Goal: Information Seeking & Learning: Check status

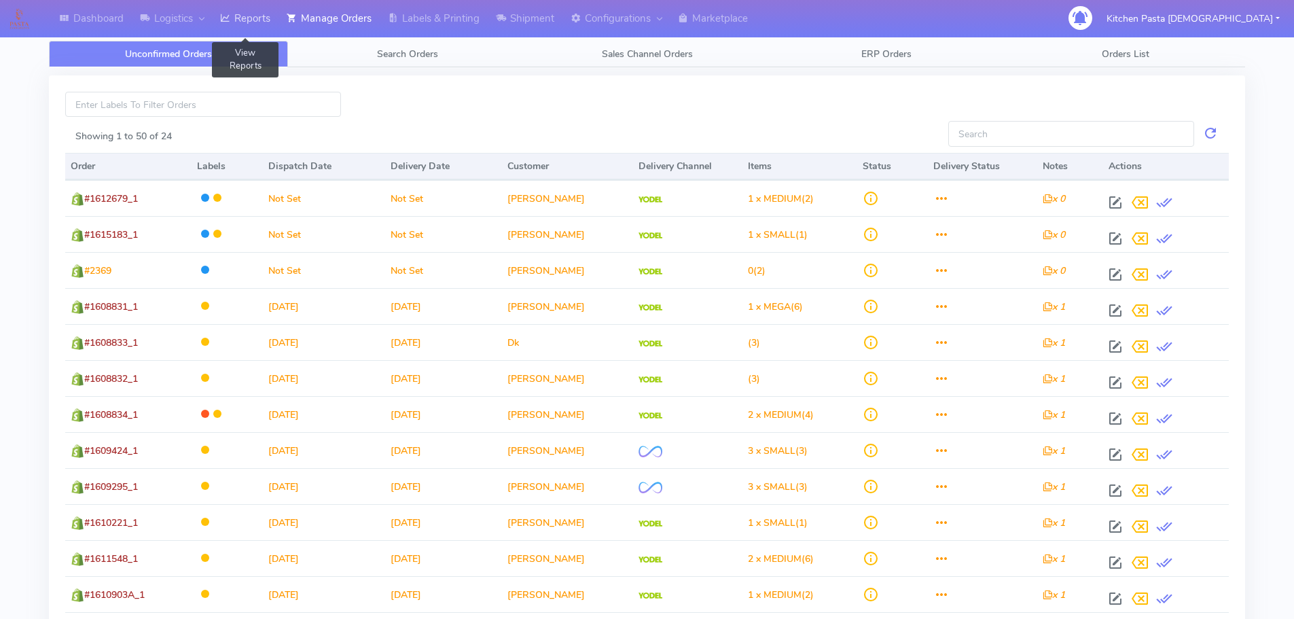
click at [228, 10] on link "Reports" at bounding box center [245, 18] width 67 height 37
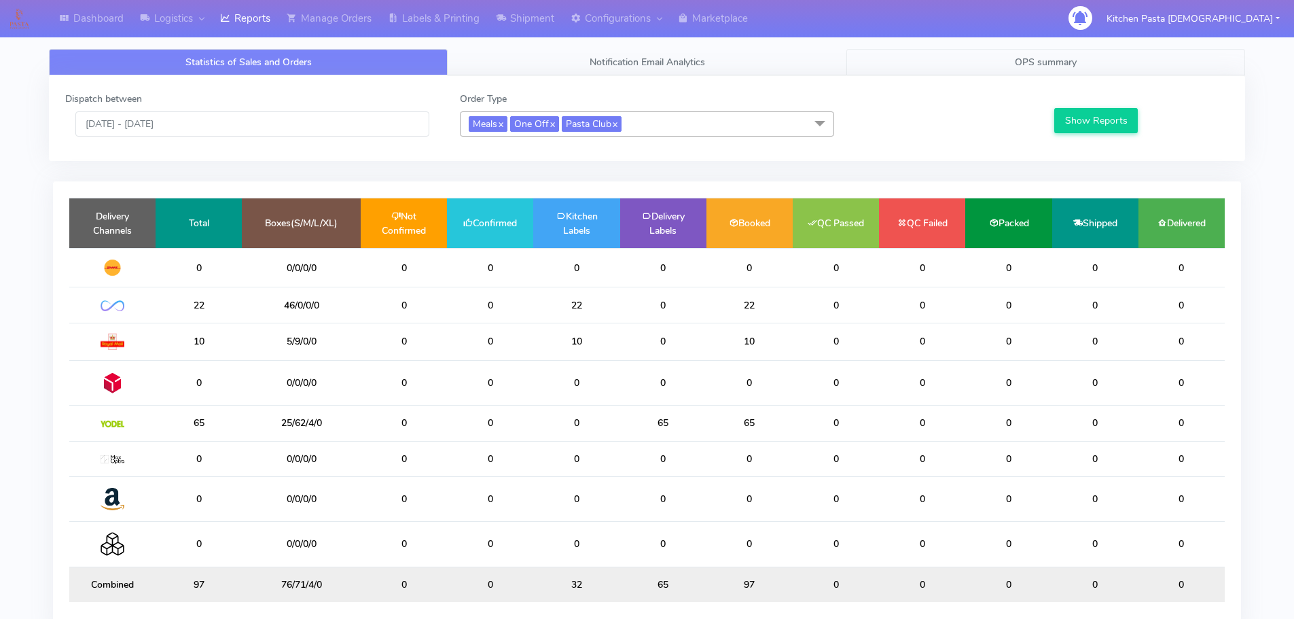
click at [1110, 66] on link "OPS summary" at bounding box center [1045, 62] width 399 height 26
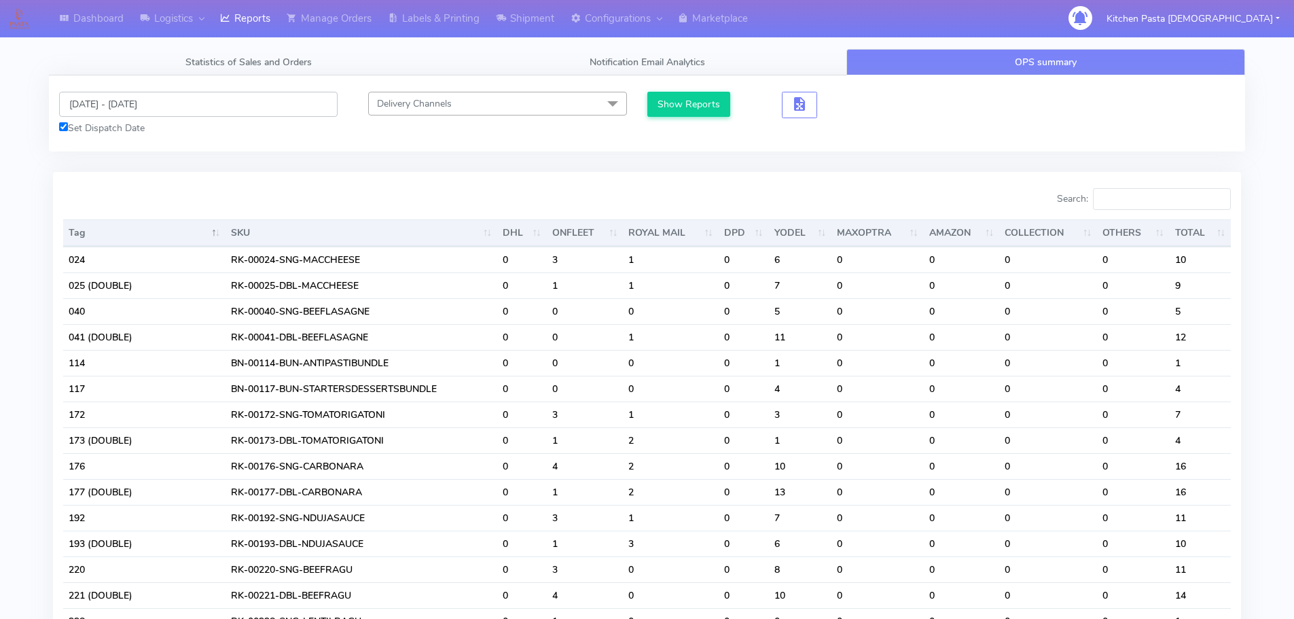
click at [150, 105] on input "[DATE] - [DATE]" at bounding box center [198, 104] width 278 height 25
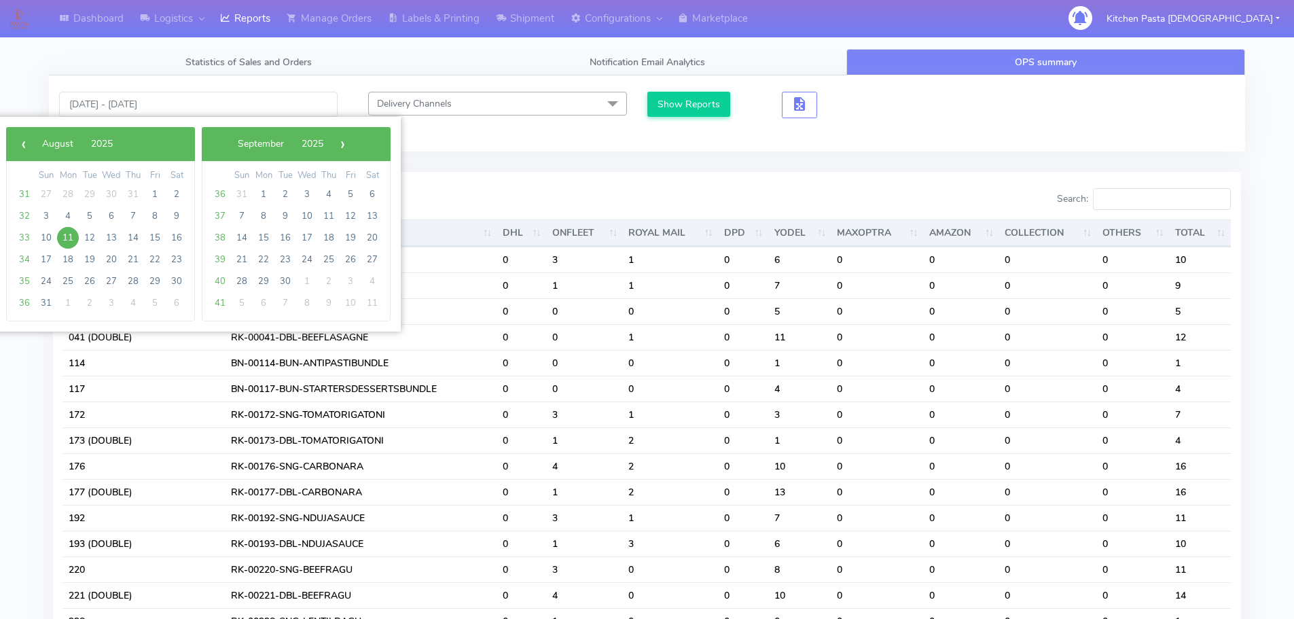
click at [77, 239] on span "11" at bounding box center [68, 238] width 22 height 22
click at [87, 239] on span "12" at bounding box center [90, 238] width 22 height 22
type input "[DATE] - [DATE]"
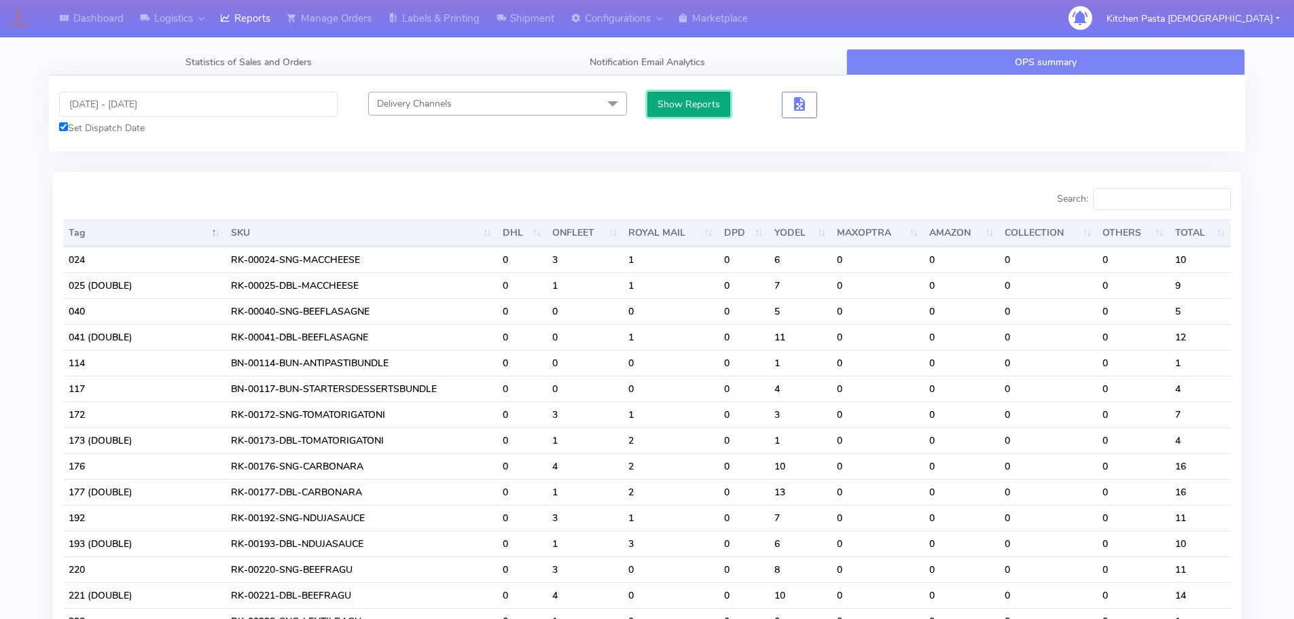
click at [666, 107] on button "Show Reports" at bounding box center [689, 104] width 84 height 25
click at [1163, 202] on input "Search:" at bounding box center [1162, 199] width 138 height 22
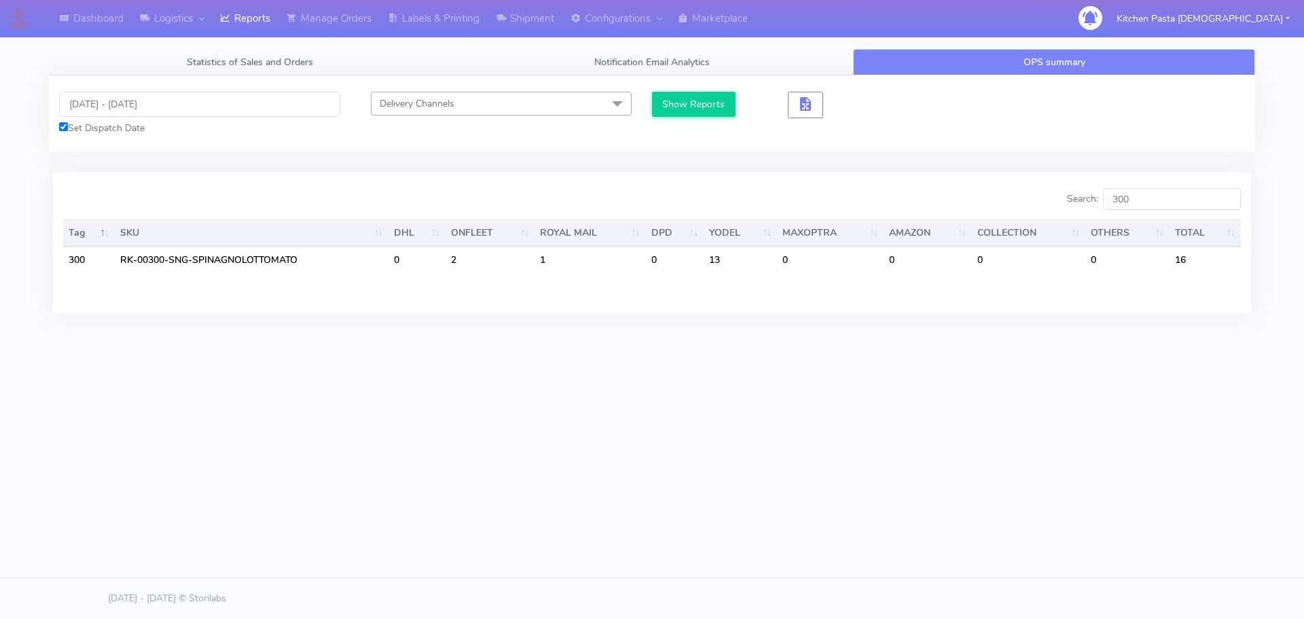
drag, startPoint x: 954, startPoint y: 439, endPoint x: 993, endPoint y: 360, distance: 87.8
click at [954, 439] on div "Dashboard Logistics [GEOGRAPHIC_DATA] Logistics Reports Manage Orders Labels & …" at bounding box center [652, 247] width 1304 height 495
click at [1138, 197] on input "300" at bounding box center [1172, 199] width 138 height 22
click at [1029, 412] on div "Dashboard Logistics [GEOGRAPHIC_DATA] Logistics Reports Manage Orders Labels & …" at bounding box center [652, 247] width 1304 height 495
click at [1143, 206] on input "301" at bounding box center [1172, 199] width 138 height 22
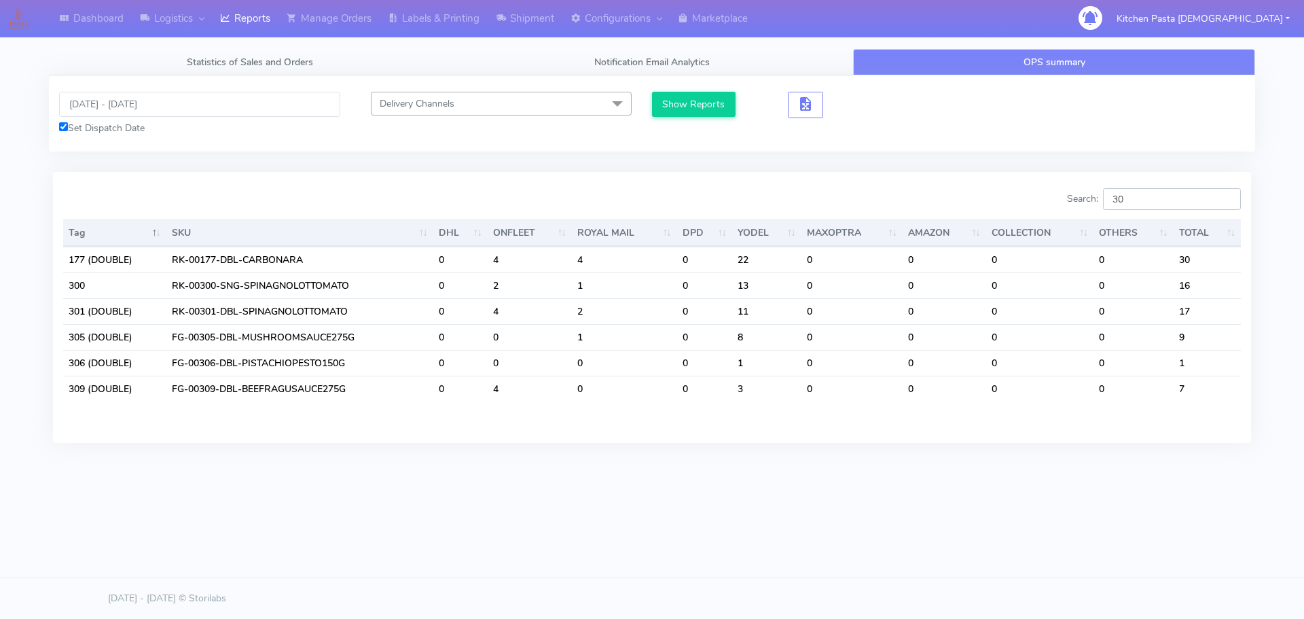
type input "3"
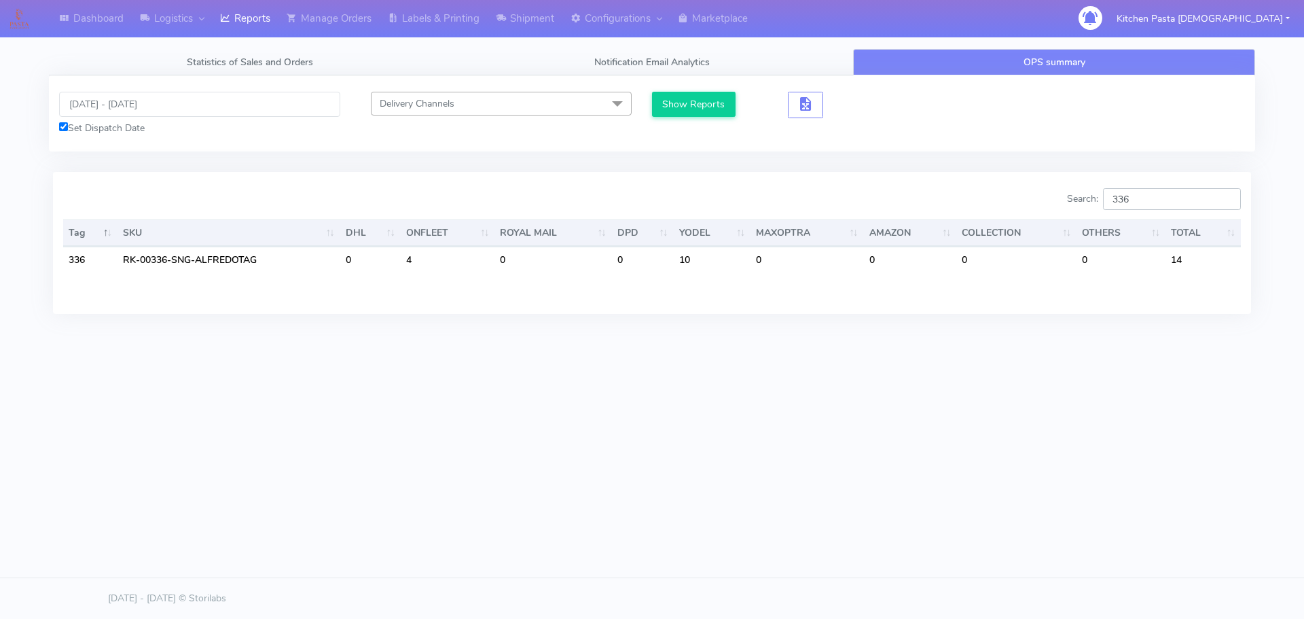
click at [1153, 202] on input "336" at bounding box center [1172, 199] width 138 height 22
click at [1142, 192] on input "350" at bounding box center [1172, 199] width 138 height 22
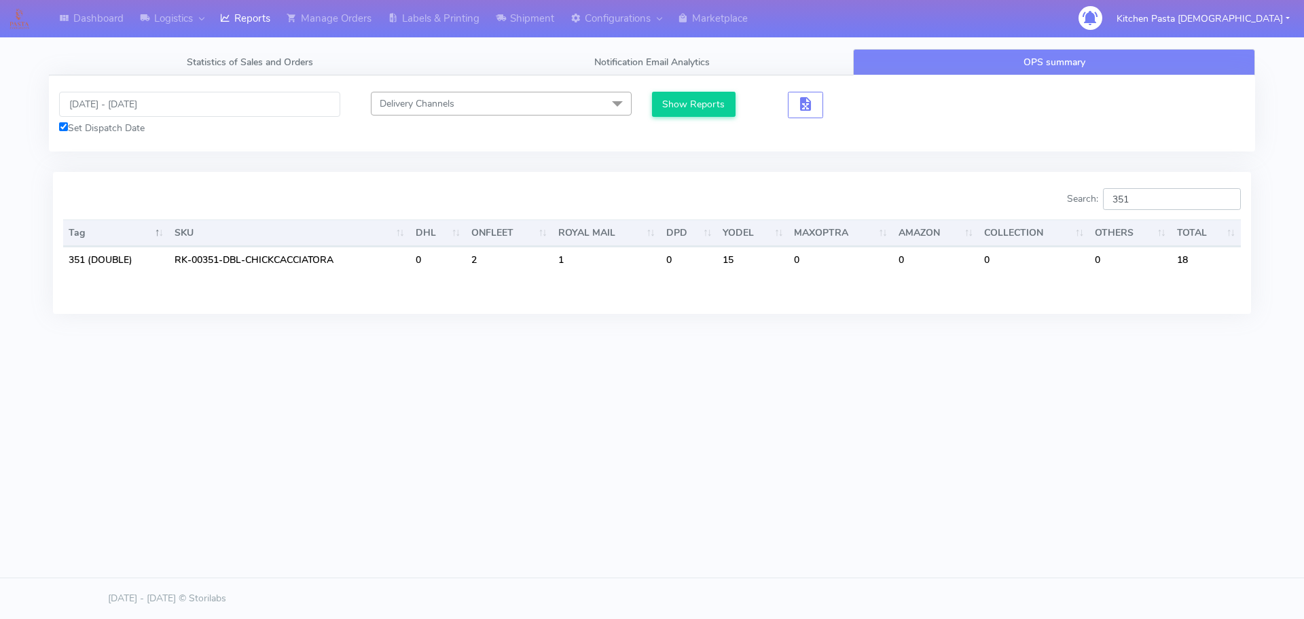
type input "351"
drag, startPoint x: 1166, startPoint y: 200, endPoint x: 996, endPoint y: 216, distance: 170.5
click at [996, 216] on div "Search: 351 Tag SKU DHL ONFLEET ROYAL MAIL DPD YODEL MAXOPTRA AMAZON COLLECTION…" at bounding box center [652, 242] width 1178 height 109
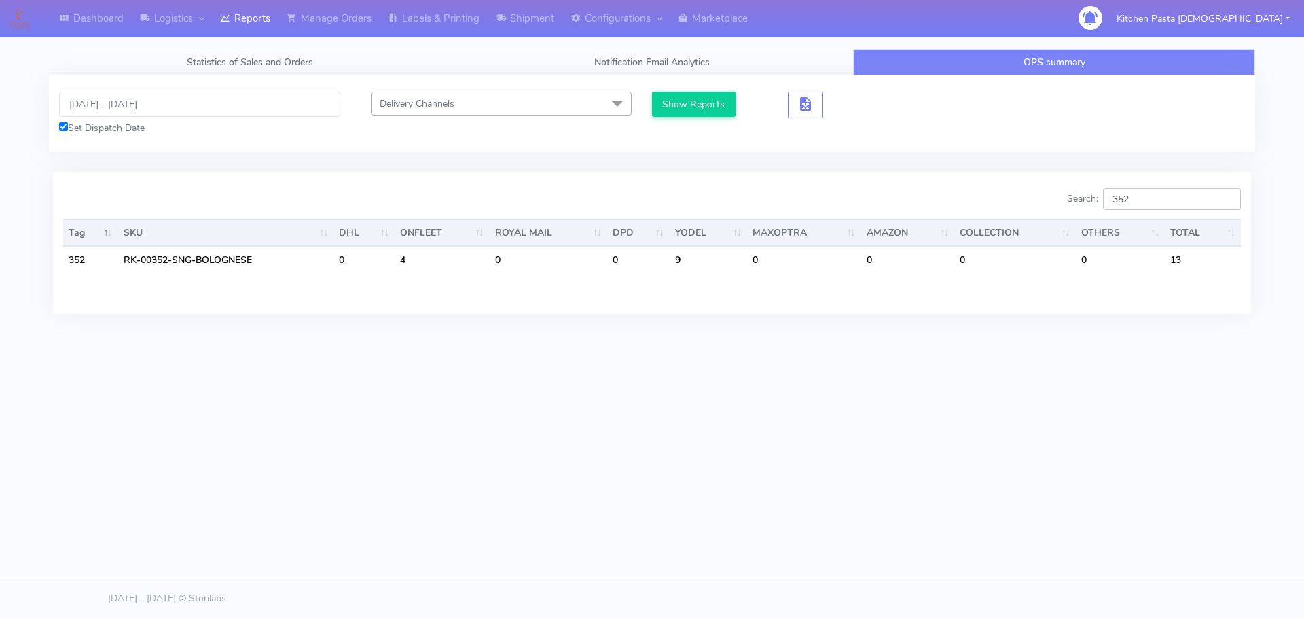
click at [1173, 191] on input "352" at bounding box center [1172, 199] width 138 height 22
type input "353"
click at [1167, 208] on input "353" at bounding box center [1172, 199] width 138 height 22
click at [126, 112] on input "[DATE] - [DATE]" at bounding box center [199, 104] width 281 height 25
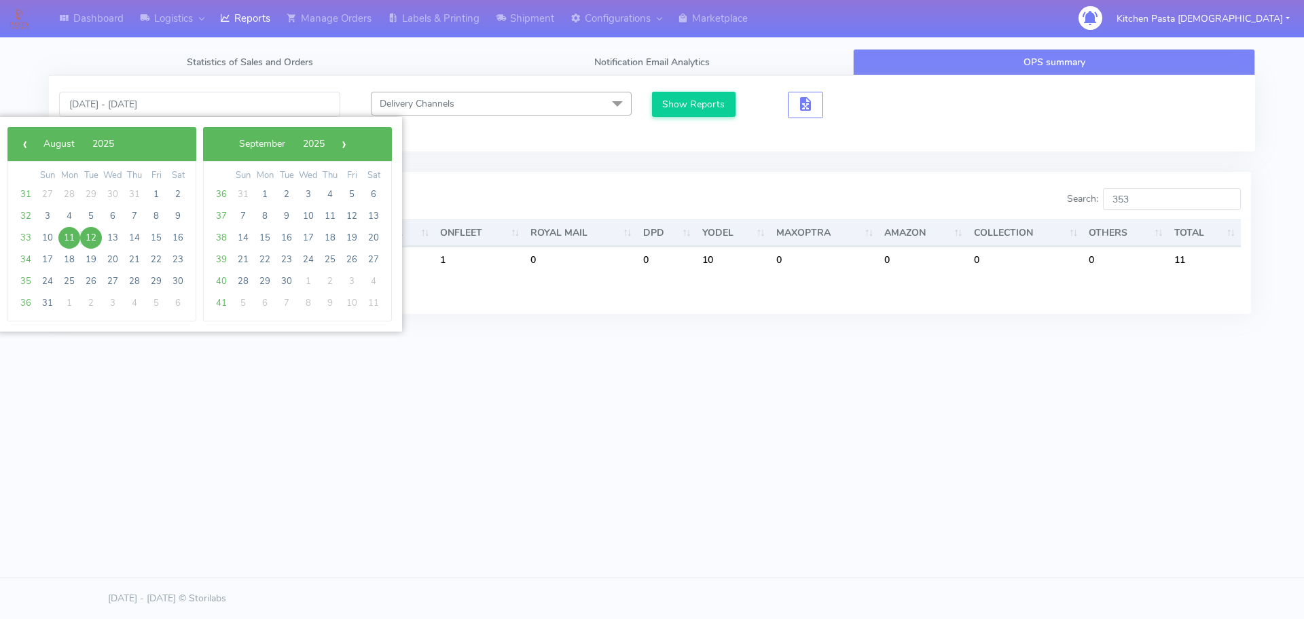
click at [97, 238] on span "12" at bounding box center [91, 238] width 22 height 22
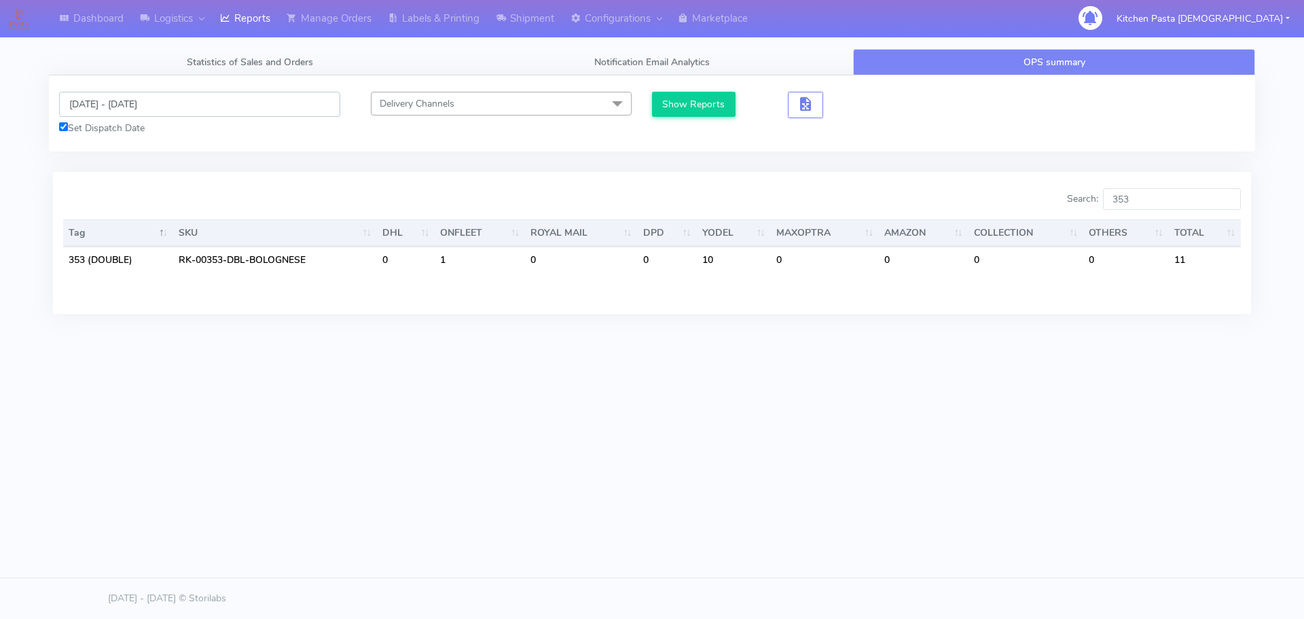
click at [122, 112] on input "[DATE] - [DATE]" at bounding box center [199, 104] width 281 height 25
click at [147, 107] on input "[DATE] - [DATE]" at bounding box center [199, 104] width 281 height 25
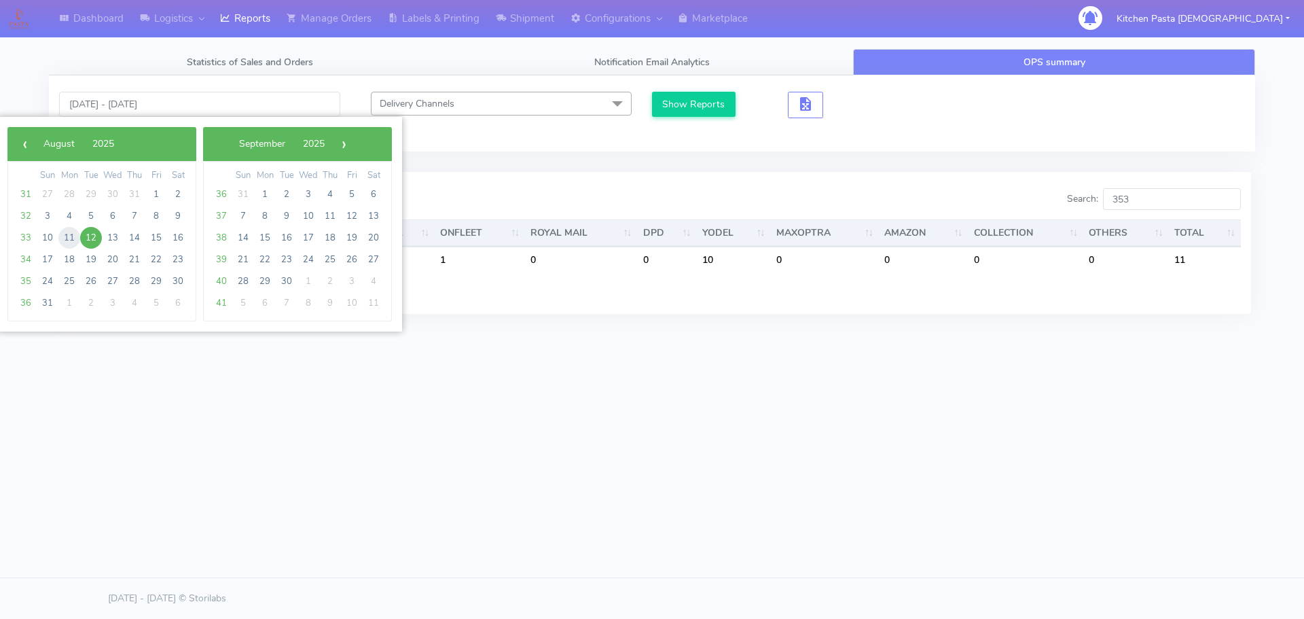
click at [73, 234] on span "11" at bounding box center [69, 238] width 22 height 22
type input "[DATE] - [DATE]"
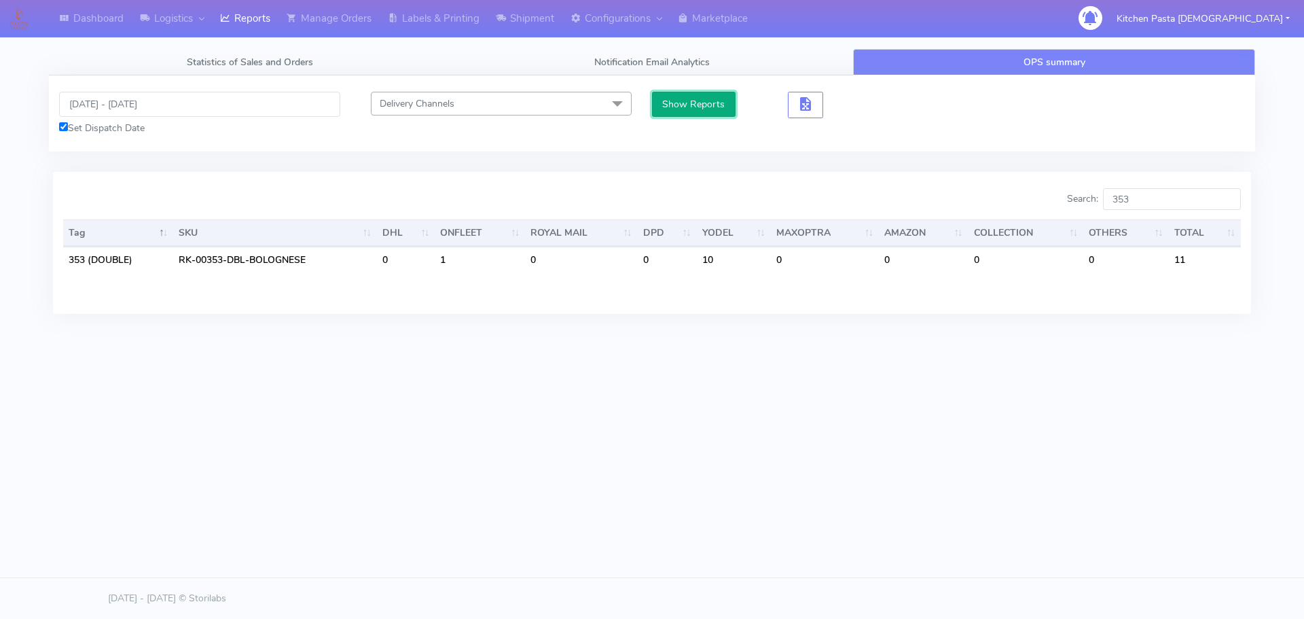
click at [685, 107] on button "Show Reports" at bounding box center [694, 104] width 84 height 25
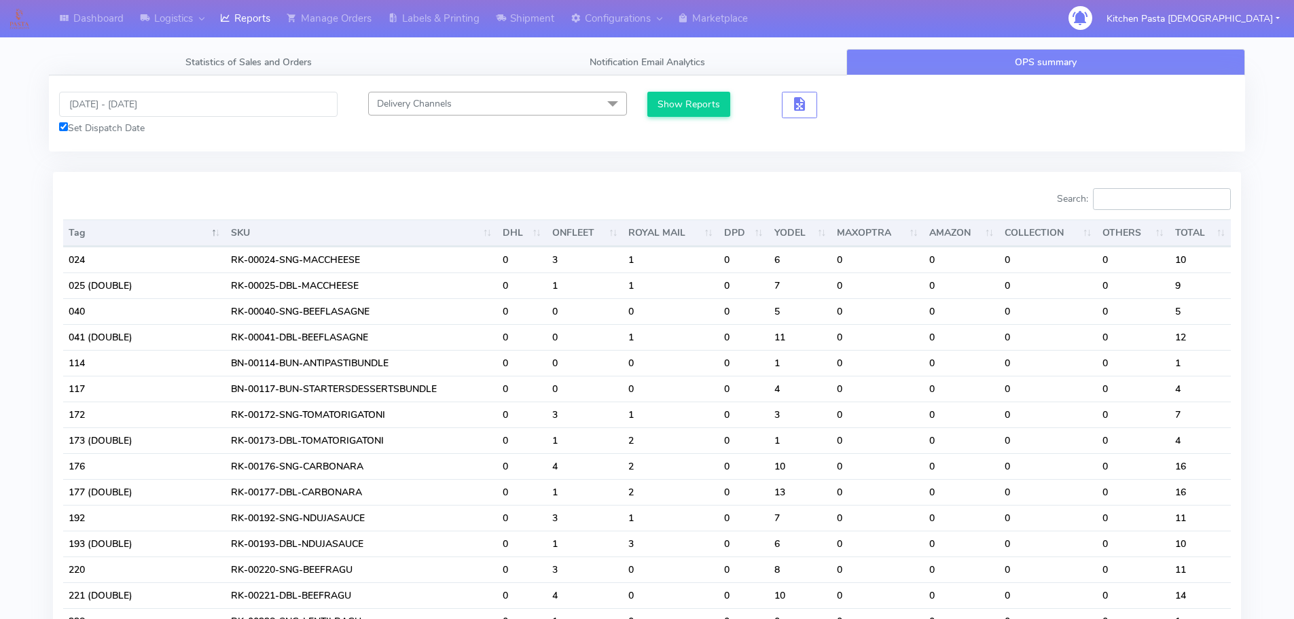
click at [1118, 198] on input "Search:" at bounding box center [1162, 199] width 138 height 22
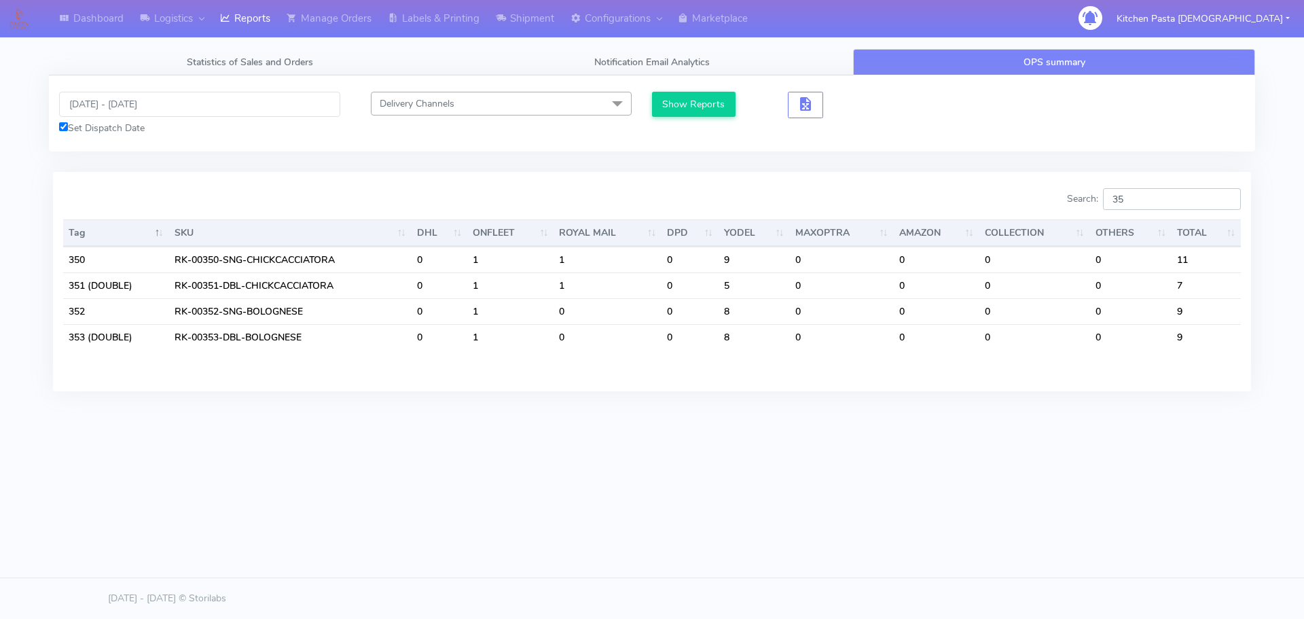
type input "353"
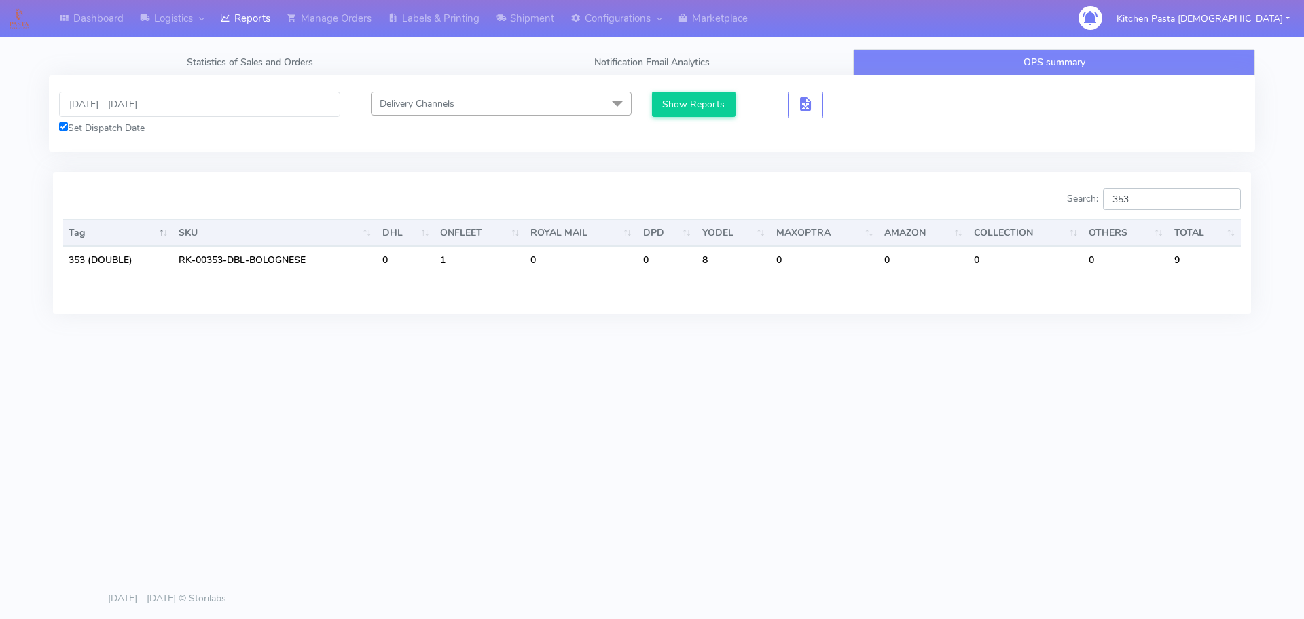
drag, startPoint x: 1165, startPoint y: 200, endPoint x: 1057, endPoint y: 198, distance: 108.0
click at [1057, 198] on div "Search: 353" at bounding box center [951, 201] width 579 height 27
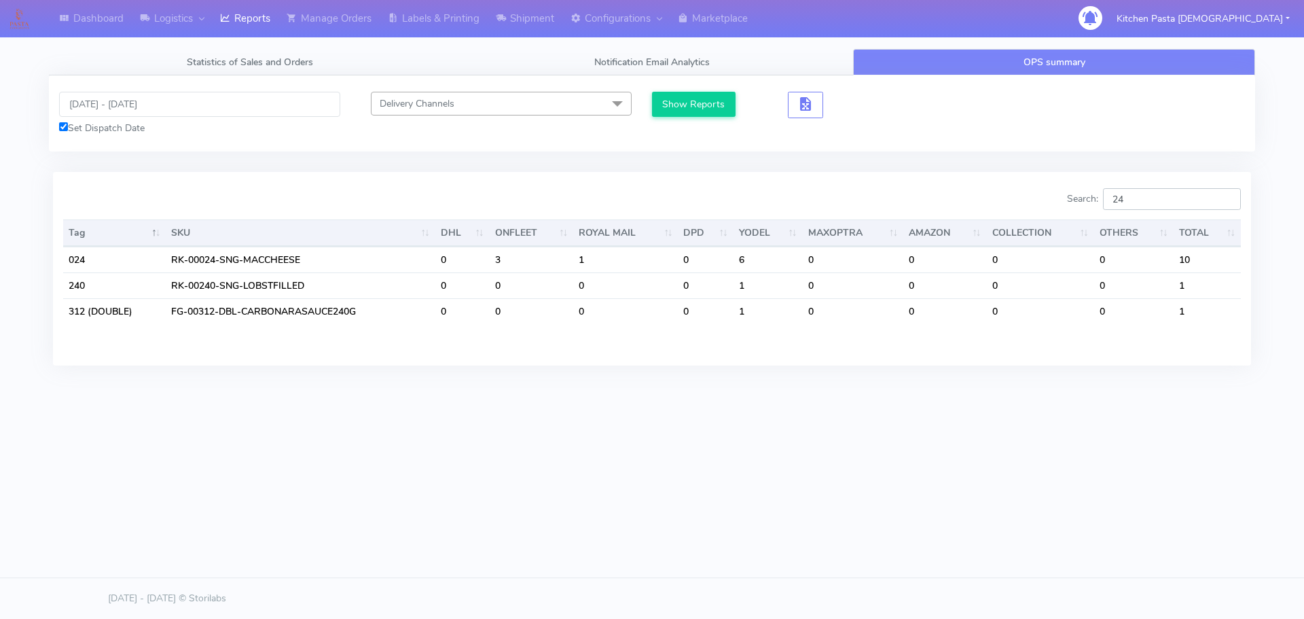
type input "2"
type input "240"
click at [130, 101] on input "[DATE] - [DATE]" at bounding box center [199, 104] width 281 height 25
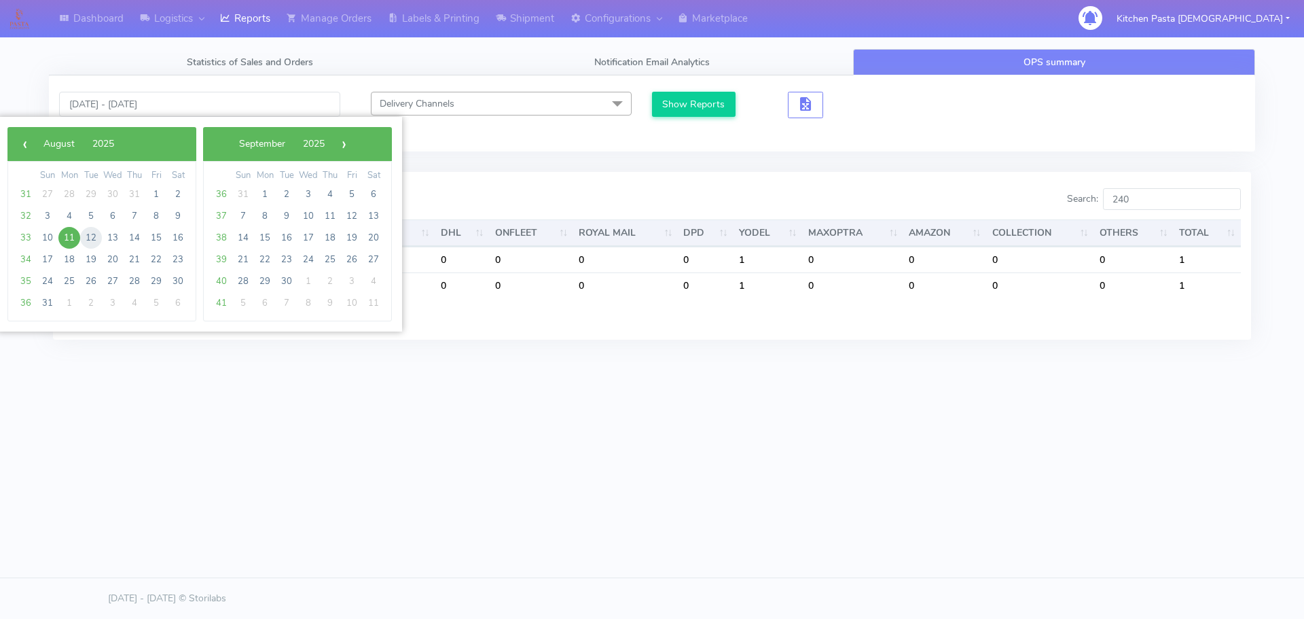
click at [82, 240] on span "12" at bounding box center [91, 238] width 22 height 22
click at [72, 240] on span "11" at bounding box center [69, 238] width 22 height 22
click at [89, 240] on span "12" at bounding box center [91, 238] width 22 height 22
type input "[DATE] - [DATE]"
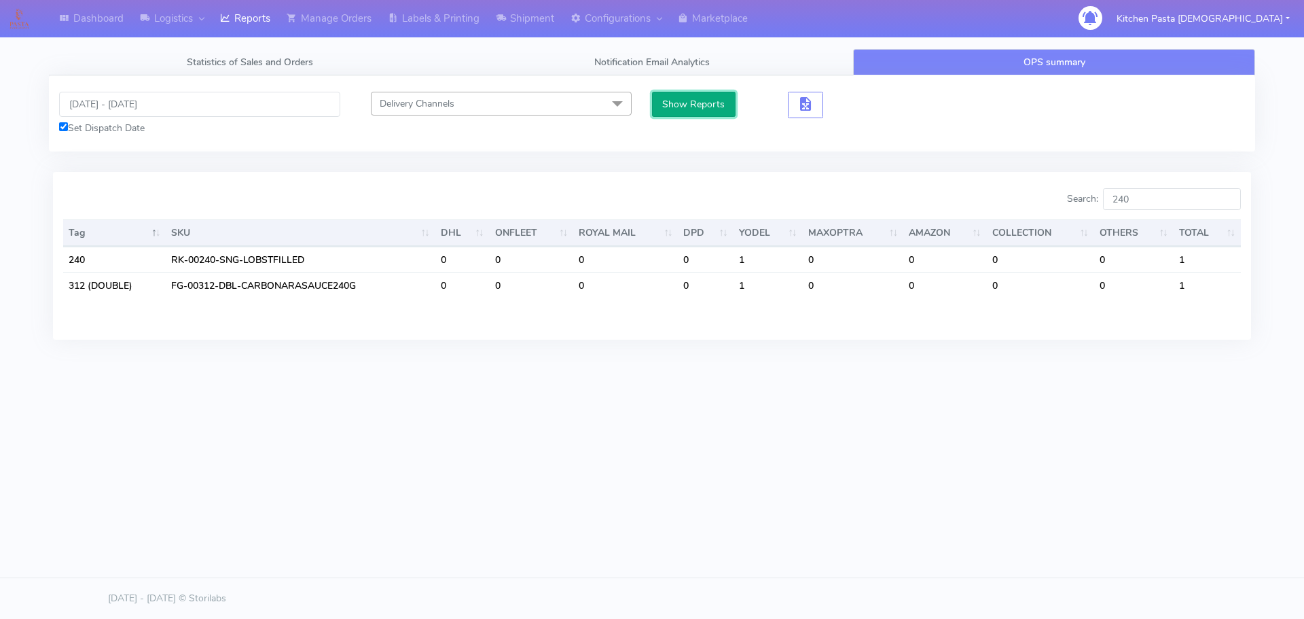
click at [682, 96] on button "Show Reports" at bounding box center [694, 104] width 84 height 25
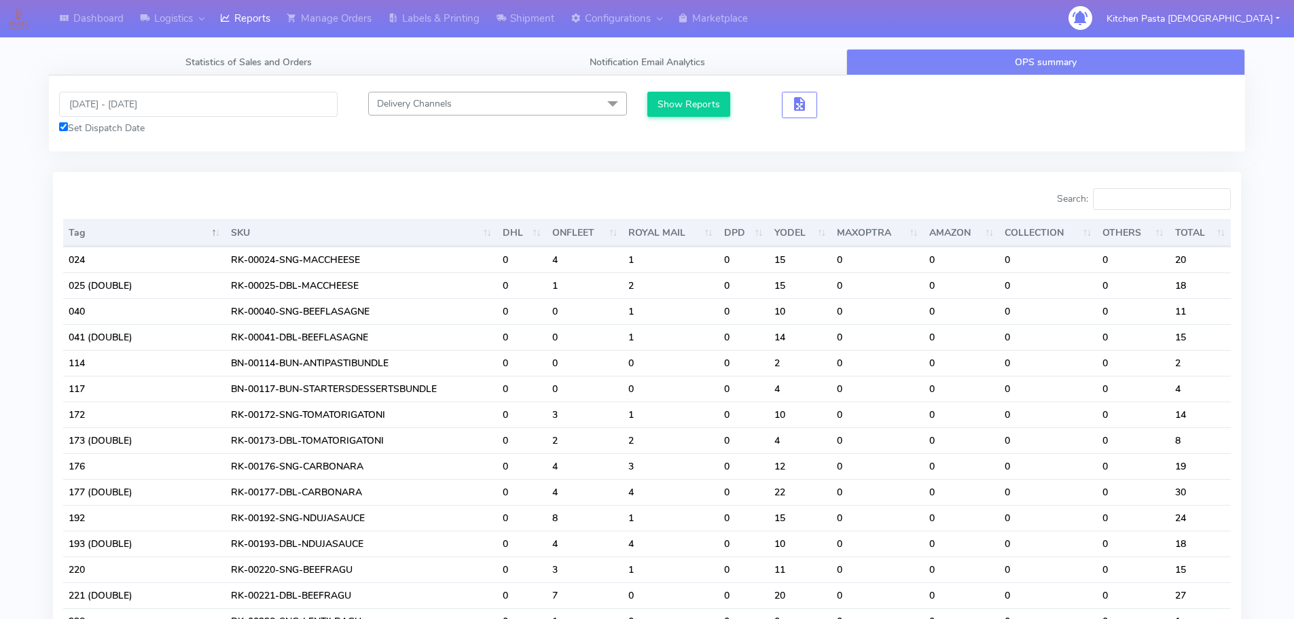
click at [1182, 196] on input "Search:" at bounding box center [1162, 199] width 138 height 22
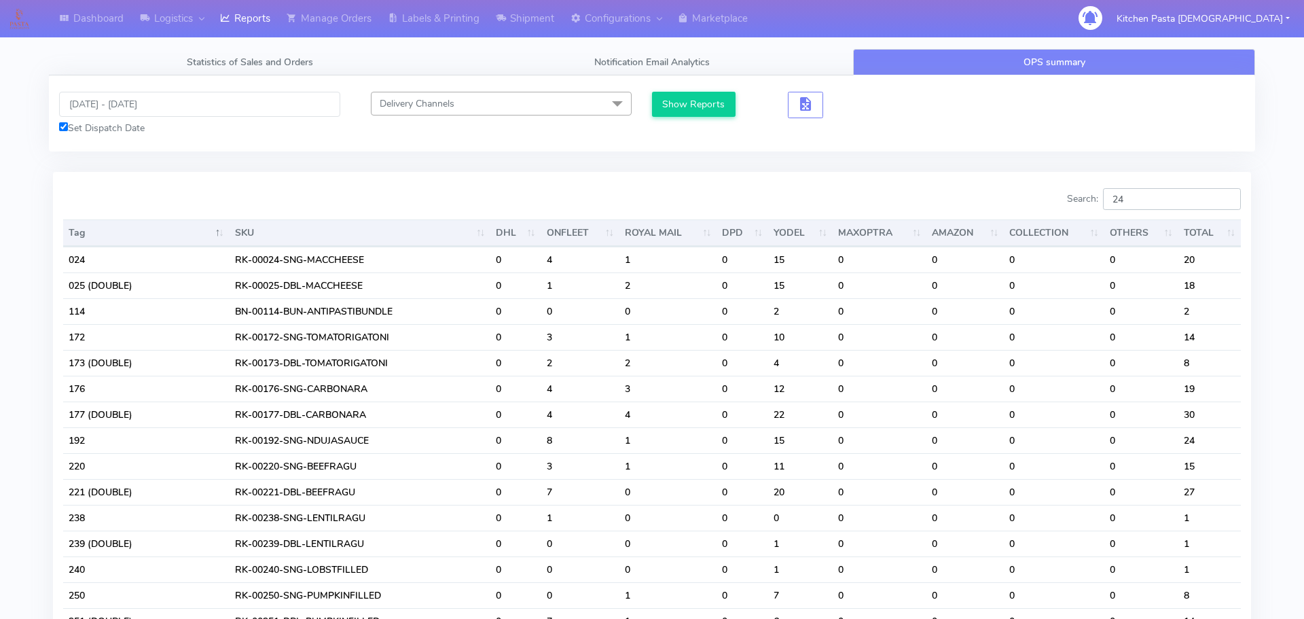
type input "2"
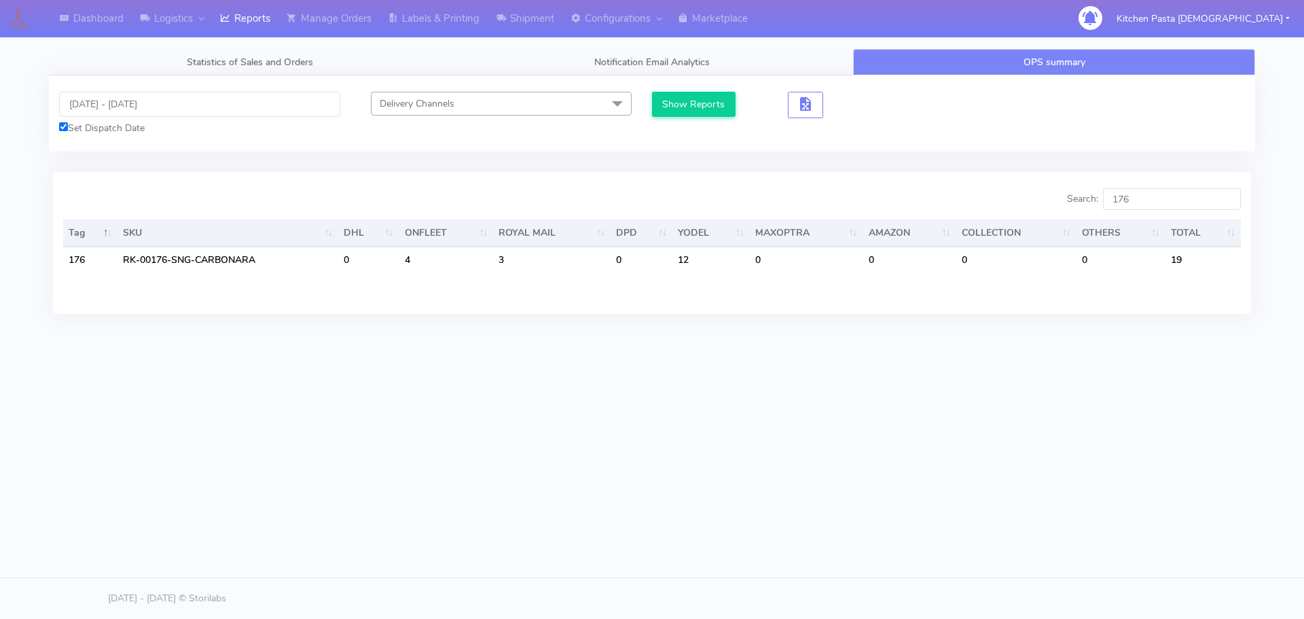
drag, startPoint x: 951, startPoint y: 511, endPoint x: 998, endPoint y: 443, distance: 82.1
click at [951, 511] on body "Dashboard Logistics [GEOGRAPHIC_DATA] Logistics Reports Manage Orders Labels & …" at bounding box center [652, 268] width 1304 height 536
click at [1166, 198] on input "176" at bounding box center [1172, 199] width 138 height 22
click at [798, 554] on html "Dashboard Logistics [GEOGRAPHIC_DATA] Logistics Reports Manage Orders Labels & …" at bounding box center [652, 309] width 1304 height 619
click at [1203, 170] on tab "[DATE] - [DATE] Set Dispatch Date Delivery Channels Select All DHL OnFleet Roya…" at bounding box center [652, 202] width 1206 height 255
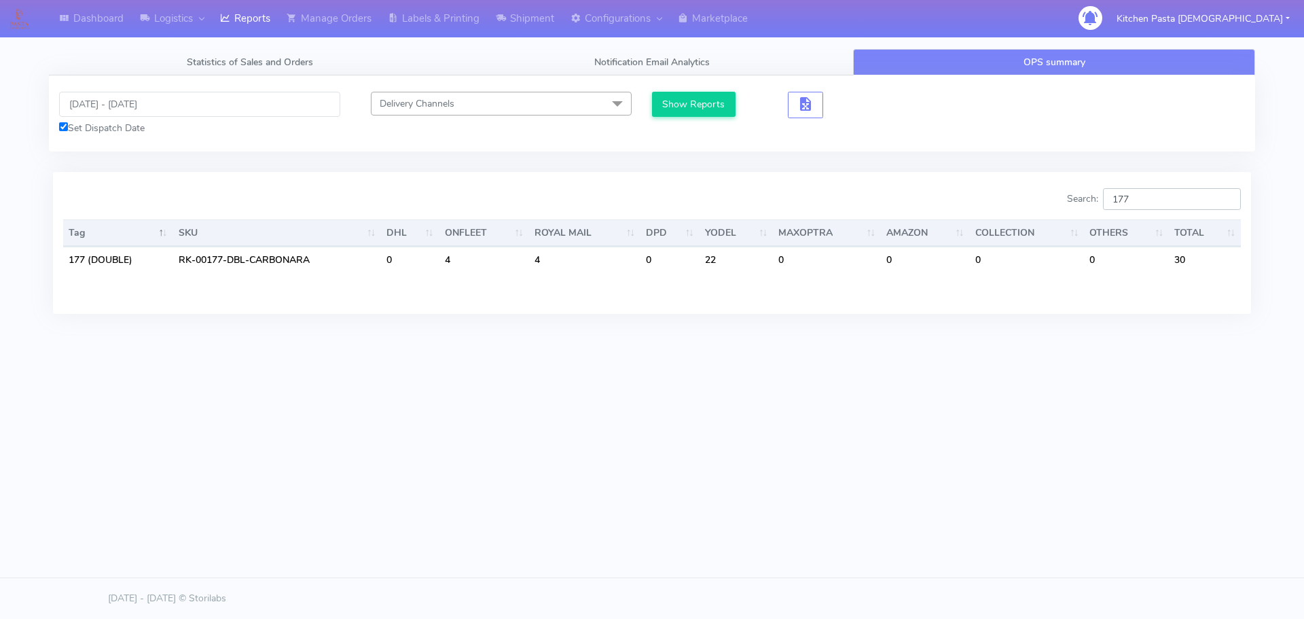
click at [1184, 198] on input "177" at bounding box center [1172, 199] width 138 height 22
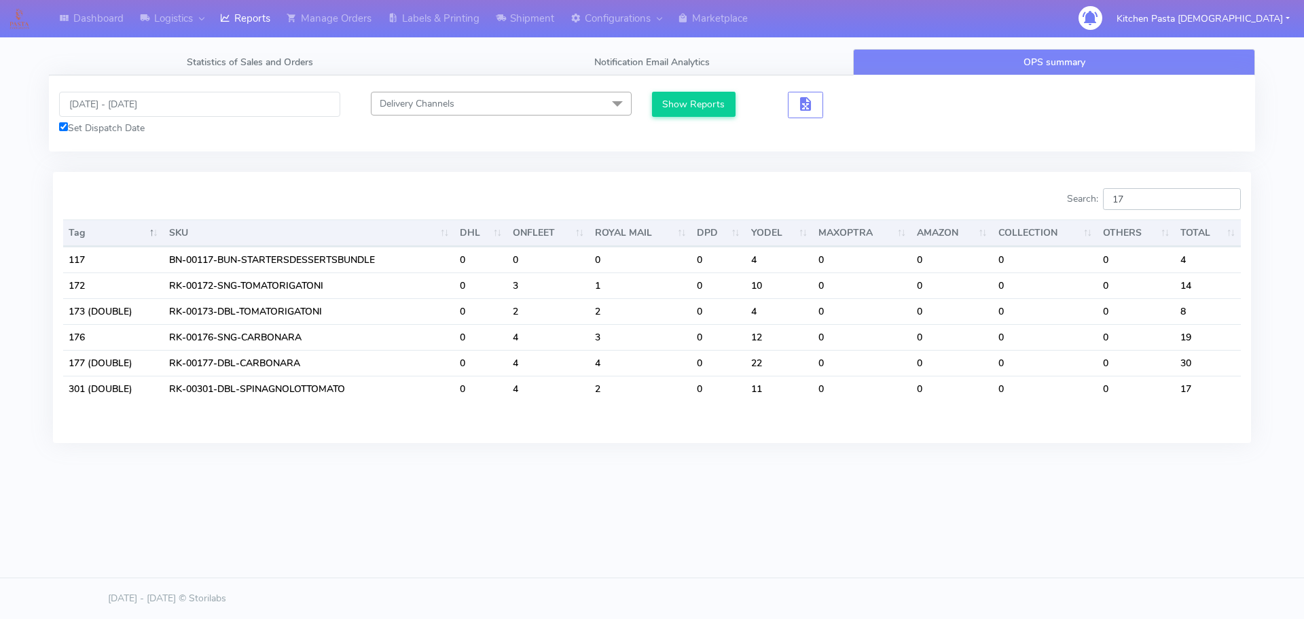
type input "1"
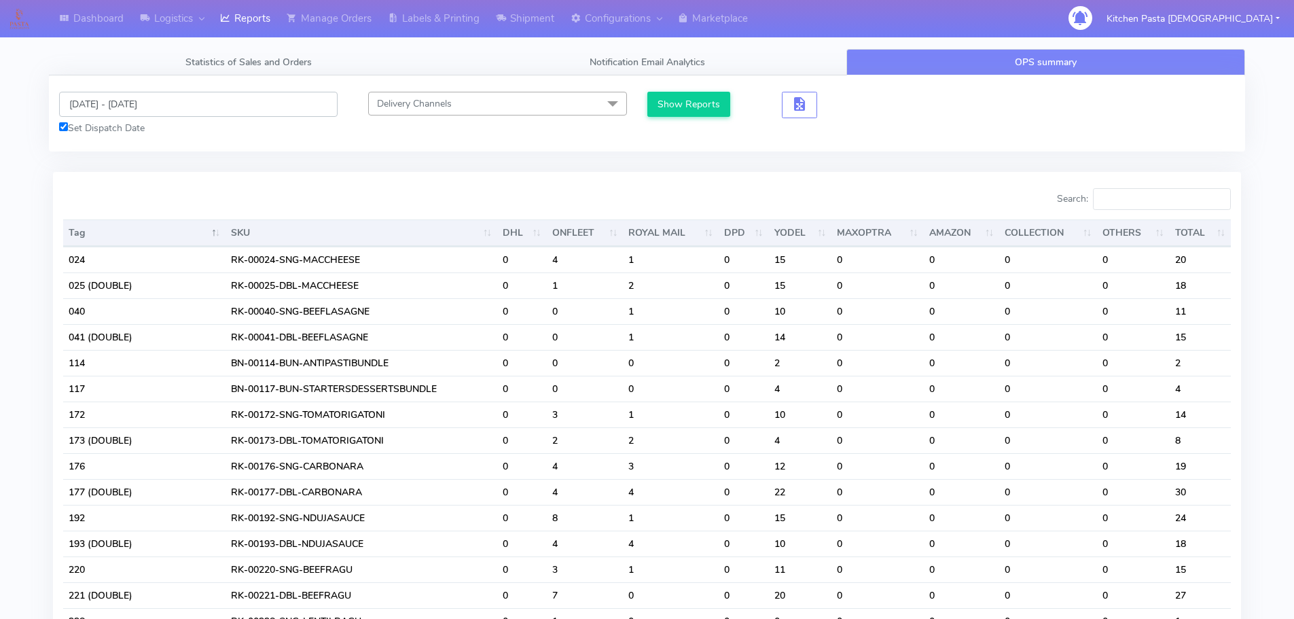
click at [139, 97] on input "[DATE] - [DATE]" at bounding box center [198, 104] width 278 height 25
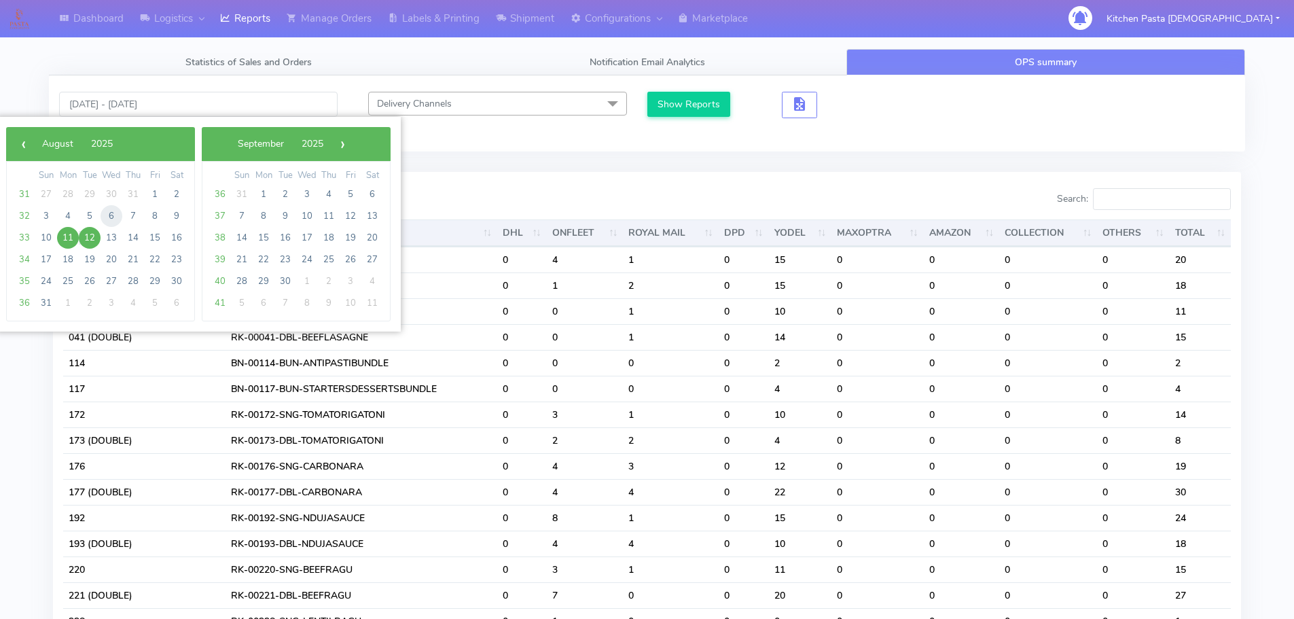
click at [114, 220] on span "6" at bounding box center [112, 216] width 22 height 22
click at [135, 213] on span "7" at bounding box center [133, 216] width 22 height 22
type input "[DATE] - [DATE]"
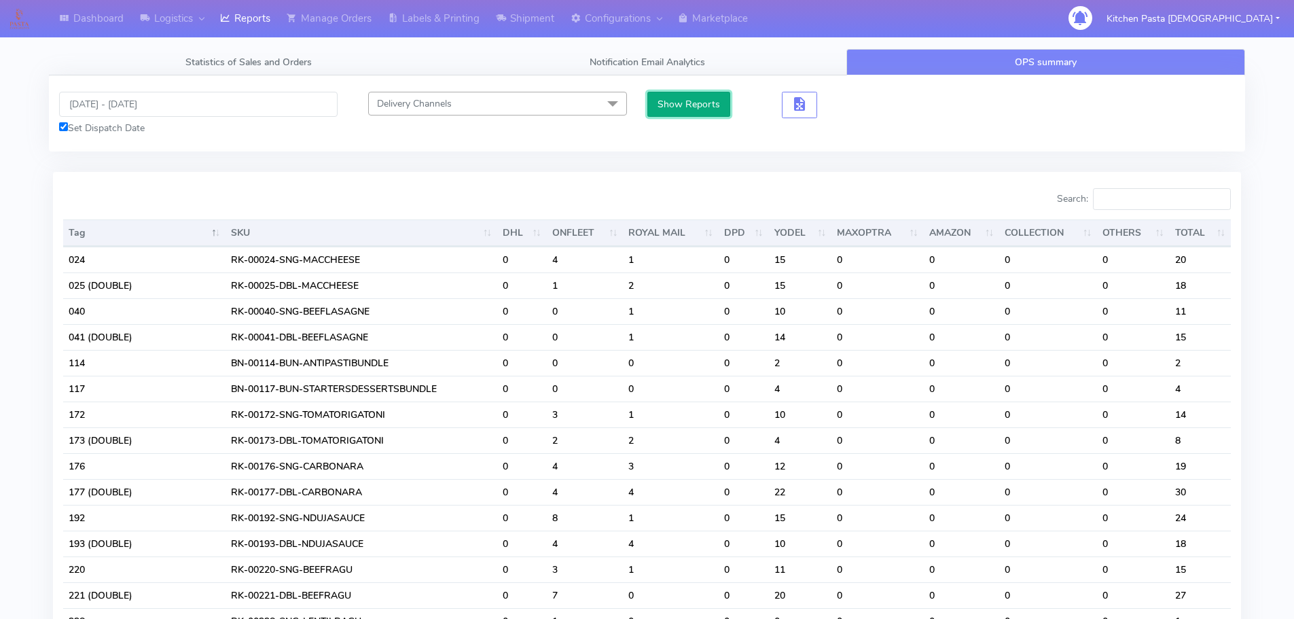
click at [676, 108] on button "Show Reports" at bounding box center [689, 104] width 84 height 25
click at [1162, 205] on input "Search:" at bounding box center [1162, 199] width 138 height 22
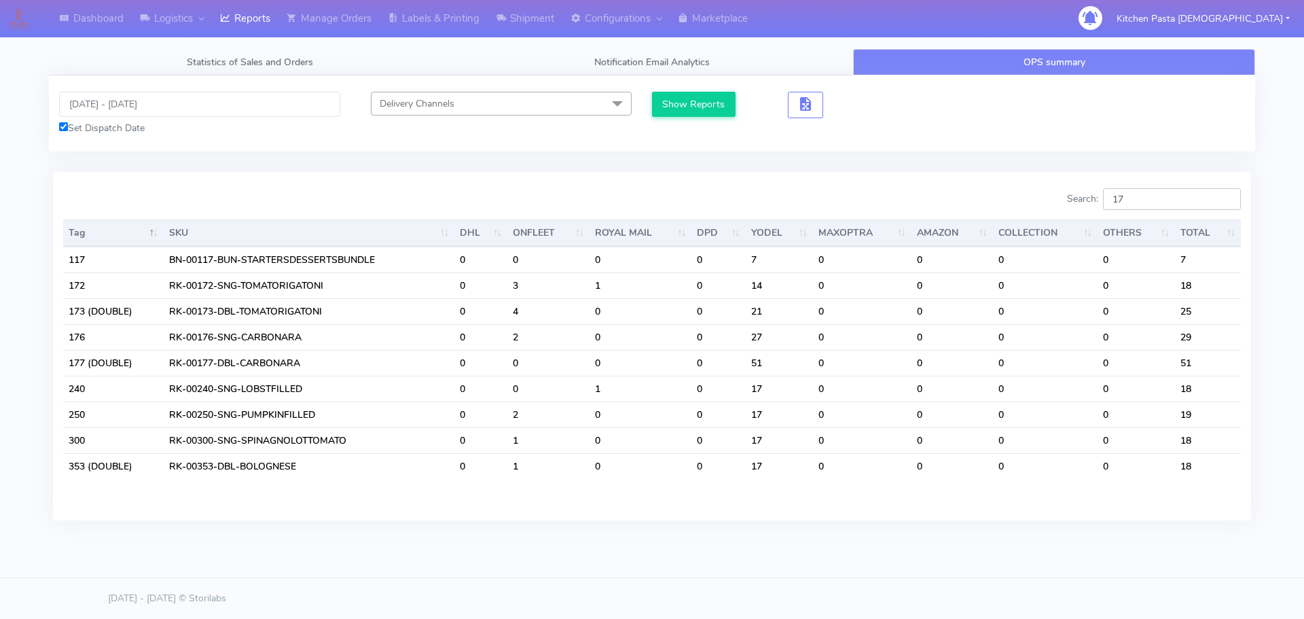
type input "1"
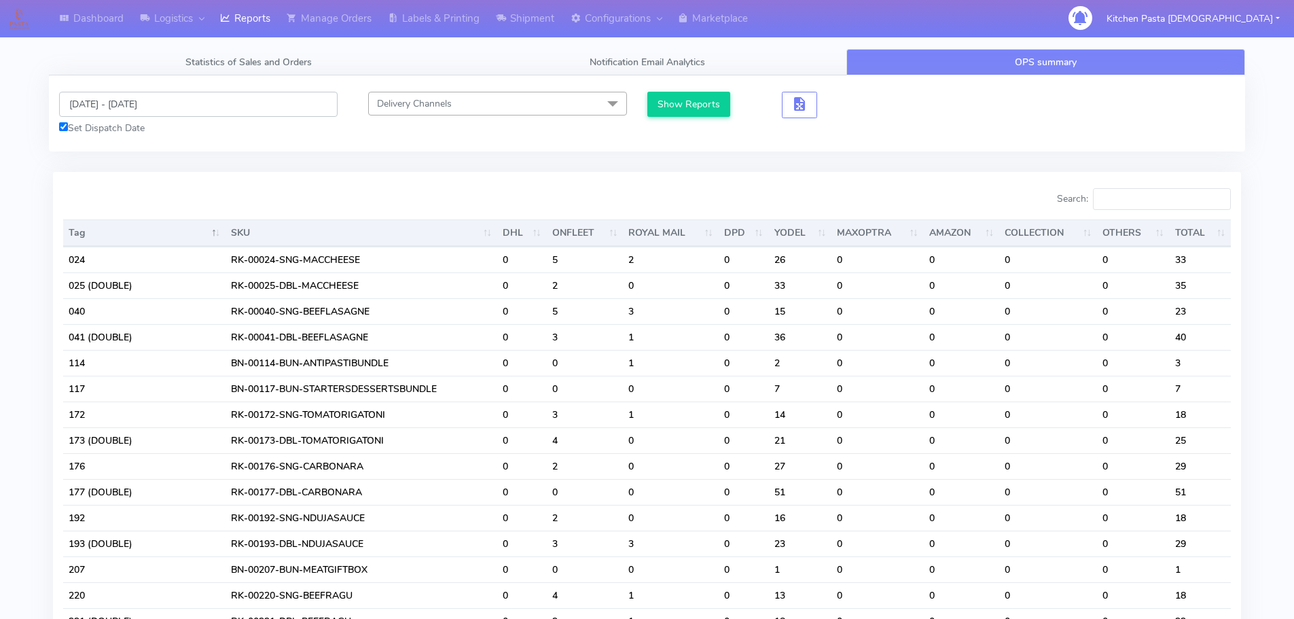
click at [145, 101] on input "[DATE] - [DATE]" at bounding box center [198, 104] width 278 height 25
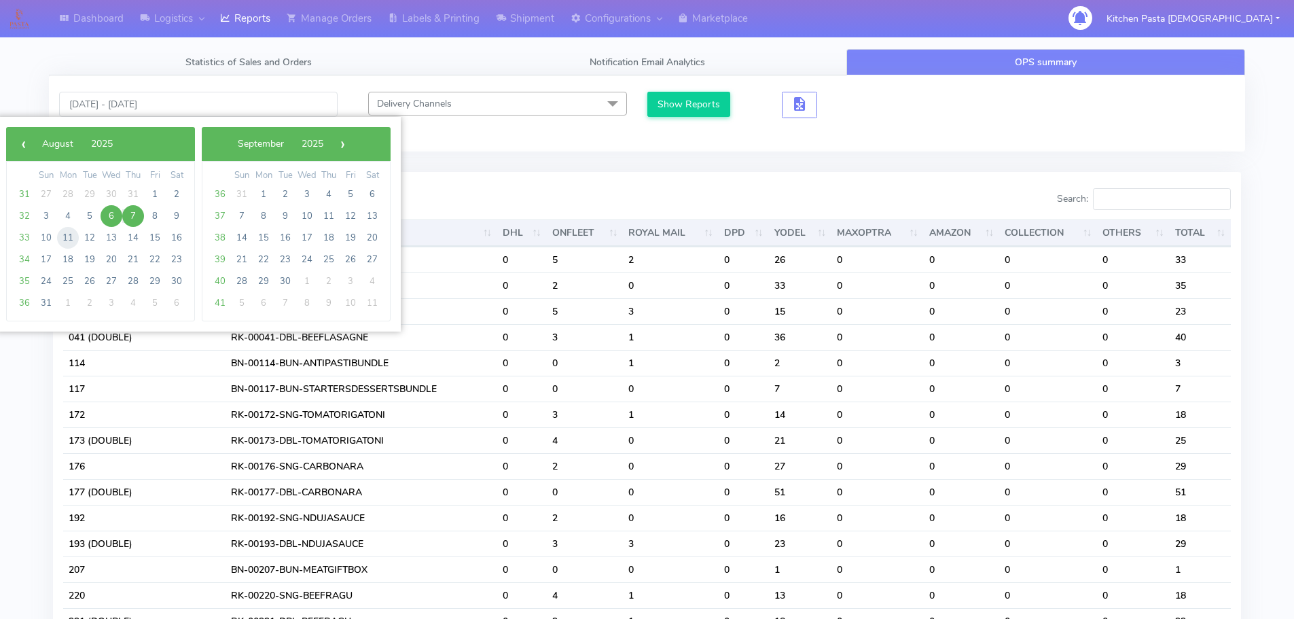
click at [65, 236] on span "11" at bounding box center [68, 238] width 22 height 22
click at [81, 236] on span "12" at bounding box center [90, 238] width 22 height 22
type input "[DATE] - [DATE]"
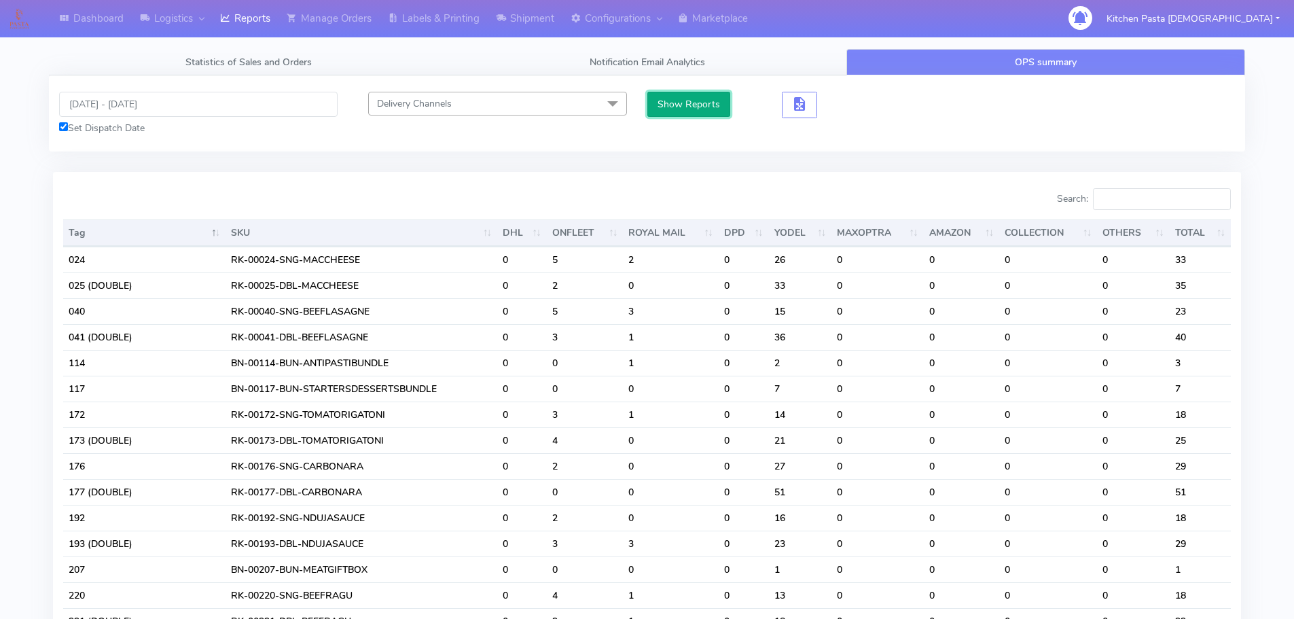
click at [680, 105] on button "Show Reports" at bounding box center [689, 104] width 84 height 25
click at [1191, 204] on input "Search:" at bounding box center [1162, 199] width 138 height 22
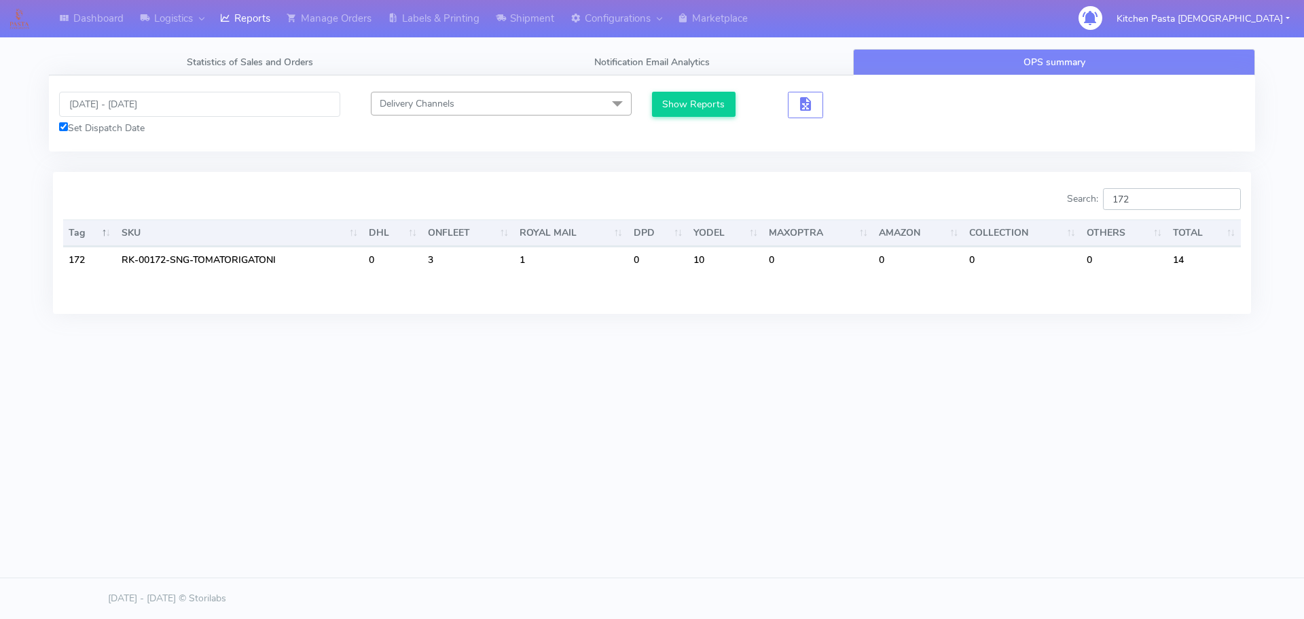
click at [1171, 201] on input "172" at bounding box center [1172, 199] width 138 height 22
type input "173"
click at [966, 462] on div "Dashboard Logistics [GEOGRAPHIC_DATA] Logistics Reports Manage Orders Labels & …" at bounding box center [652, 247] width 1304 height 495
click at [129, 100] on input "[DATE] - [DATE]" at bounding box center [199, 104] width 281 height 25
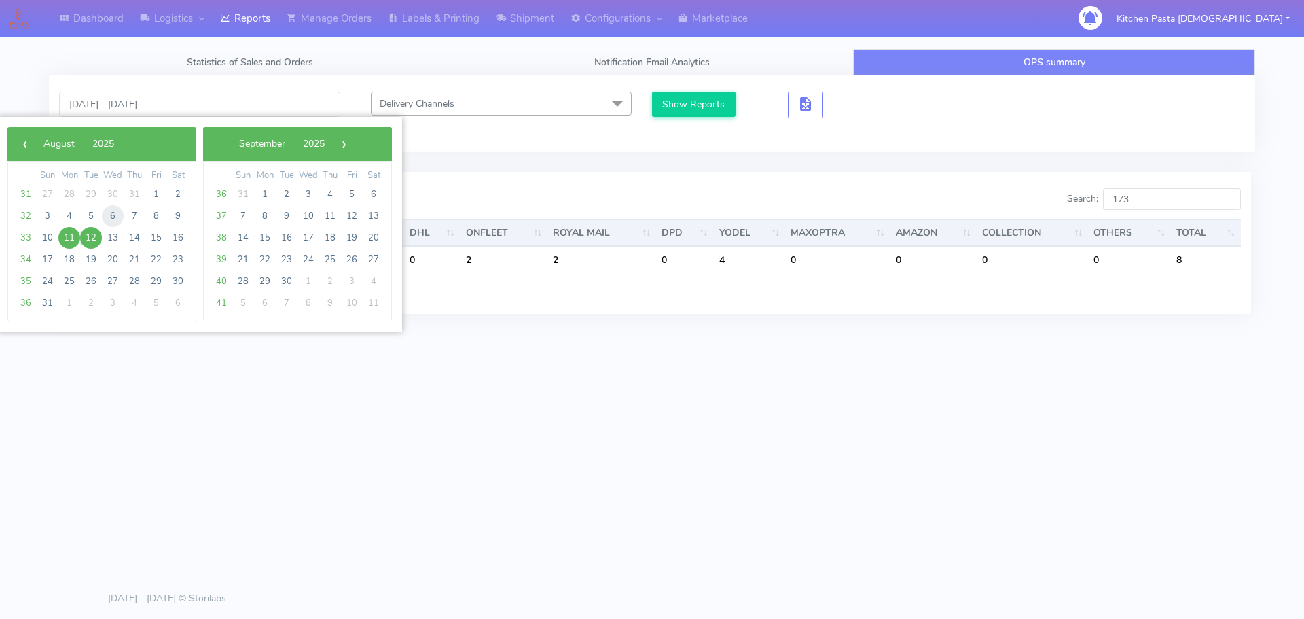
click at [116, 217] on span "6" at bounding box center [113, 216] width 22 height 22
click at [155, 216] on span "8" at bounding box center [156, 216] width 22 height 22
type input "[DATE] - [DATE]"
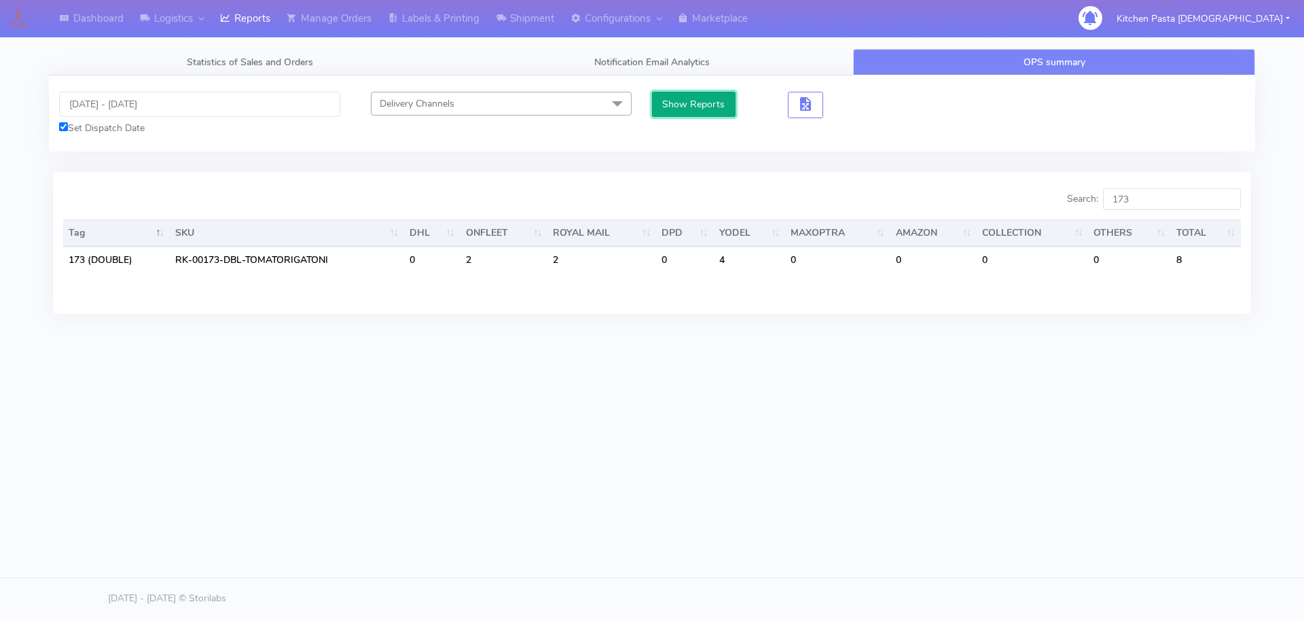
click at [690, 104] on button "Show Reports" at bounding box center [694, 104] width 84 height 25
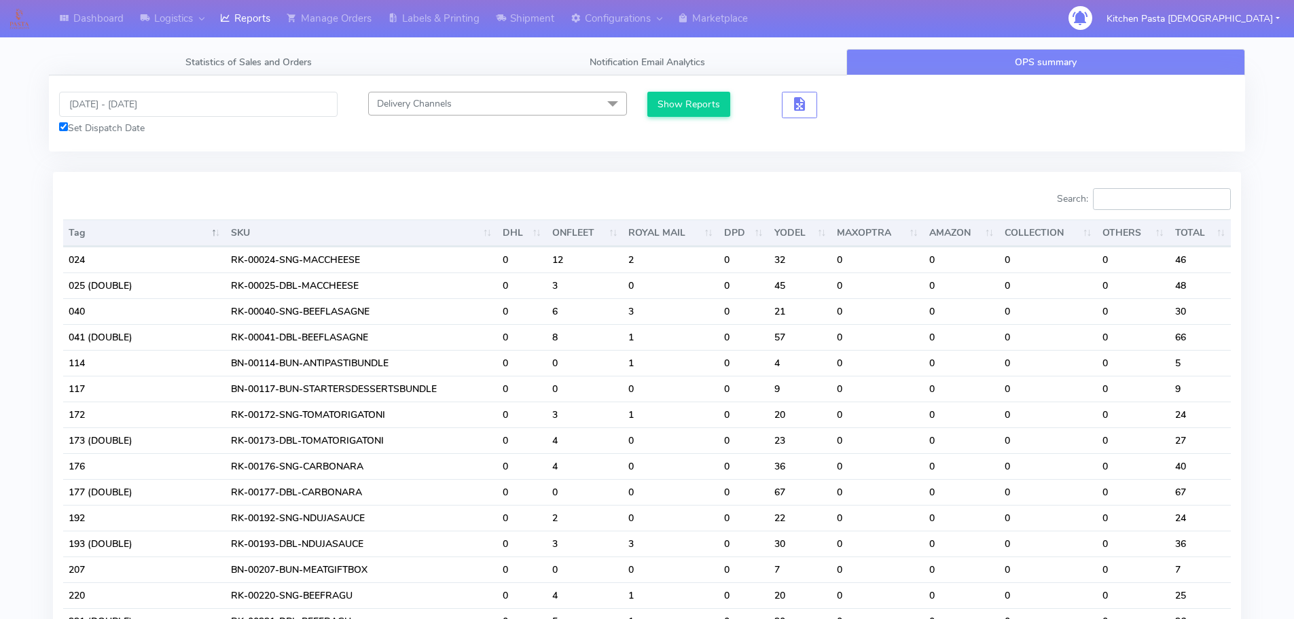
click at [1129, 202] on input "Search:" at bounding box center [1162, 199] width 138 height 22
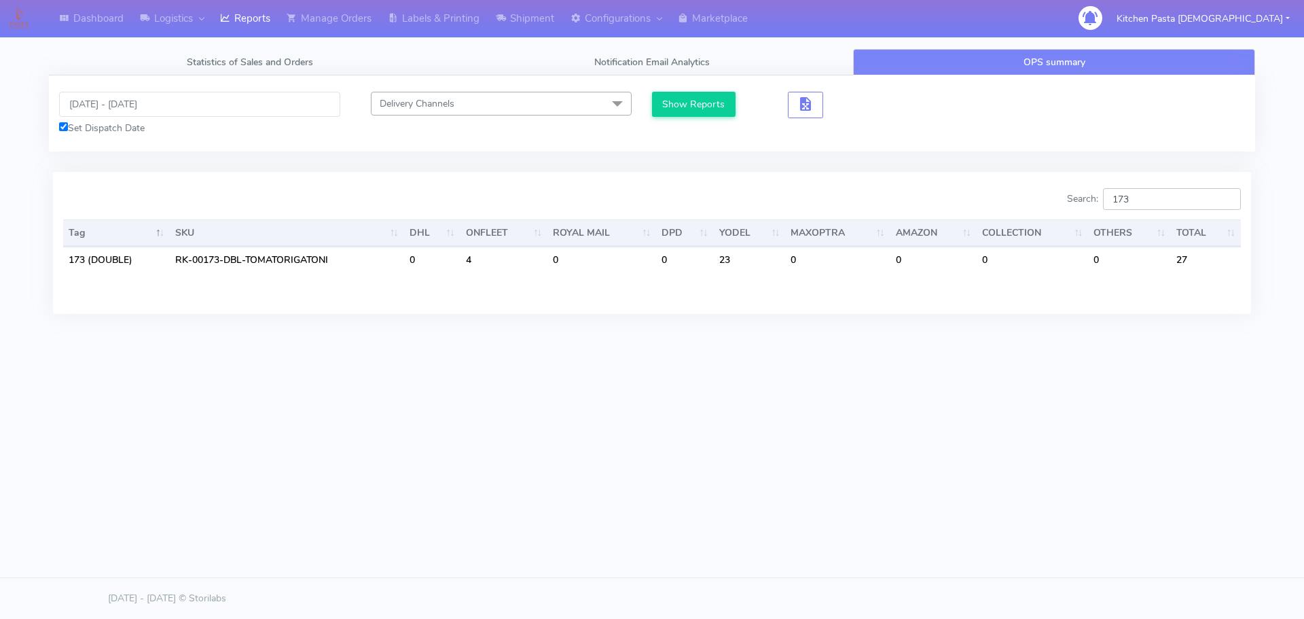
type input "173"
click at [150, 105] on input "[DATE] - [DATE]" at bounding box center [199, 104] width 281 height 25
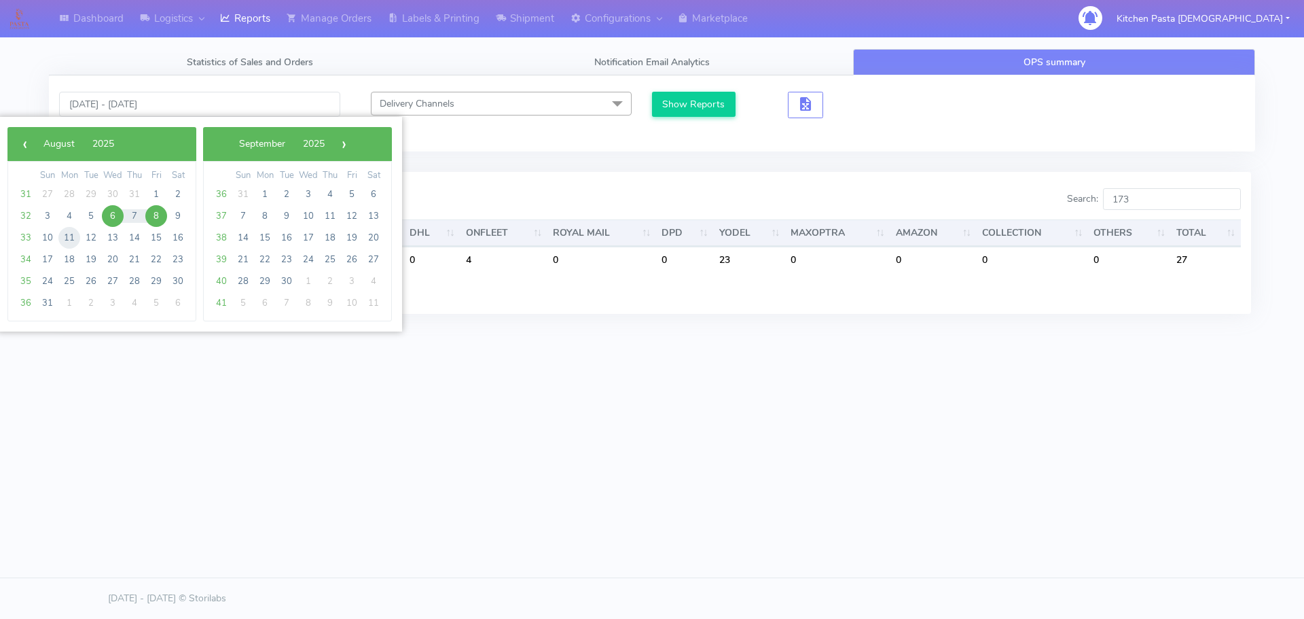
click at [67, 235] on span "11" at bounding box center [69, 238] width 22 height 22
click at [87, 235] on span "12" at bounding box center [91, 238] width 22 height 22
type input "[DATE] - [DATE]"
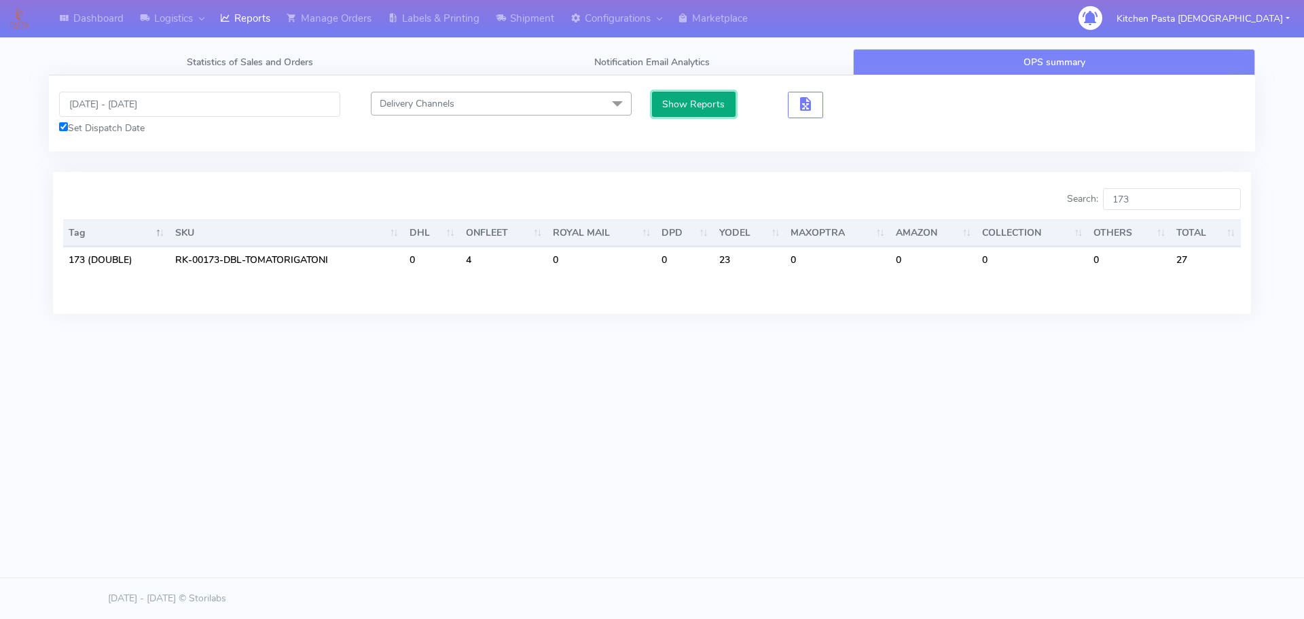
click at [706, 100] on button "Show Reports" at bounding box center [694, 104] width 84 height 25
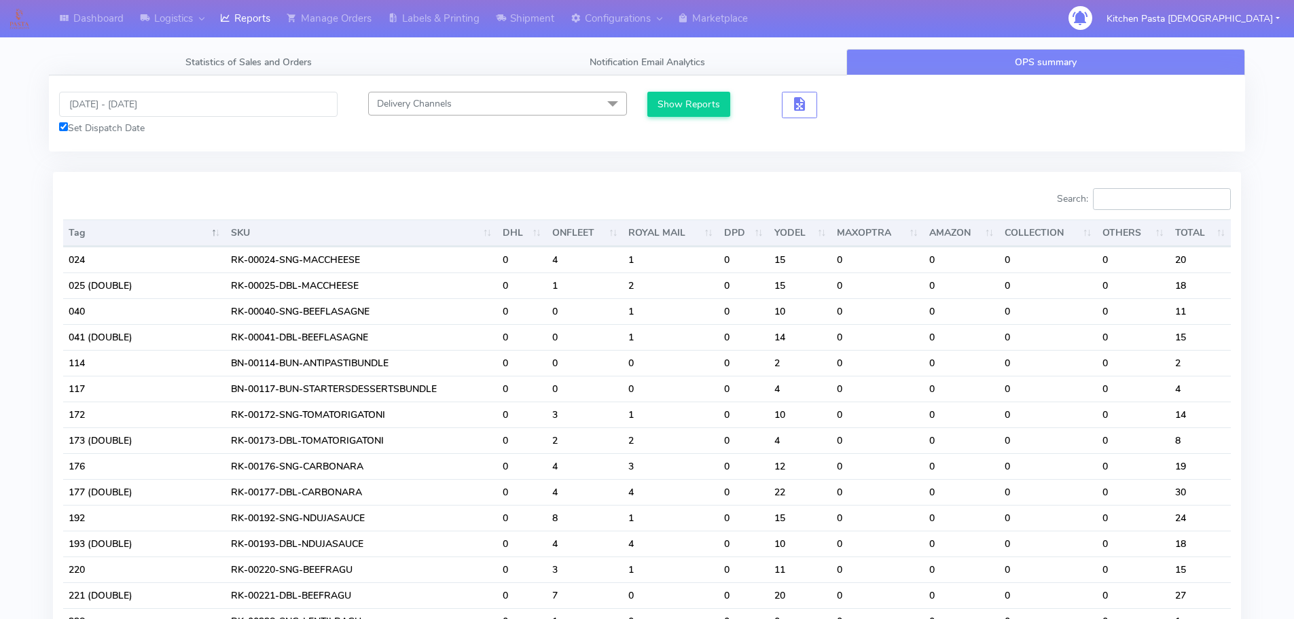
click at [1131, 204] on input "Search:" at bounding box center [1162, 199] width 138 height 22
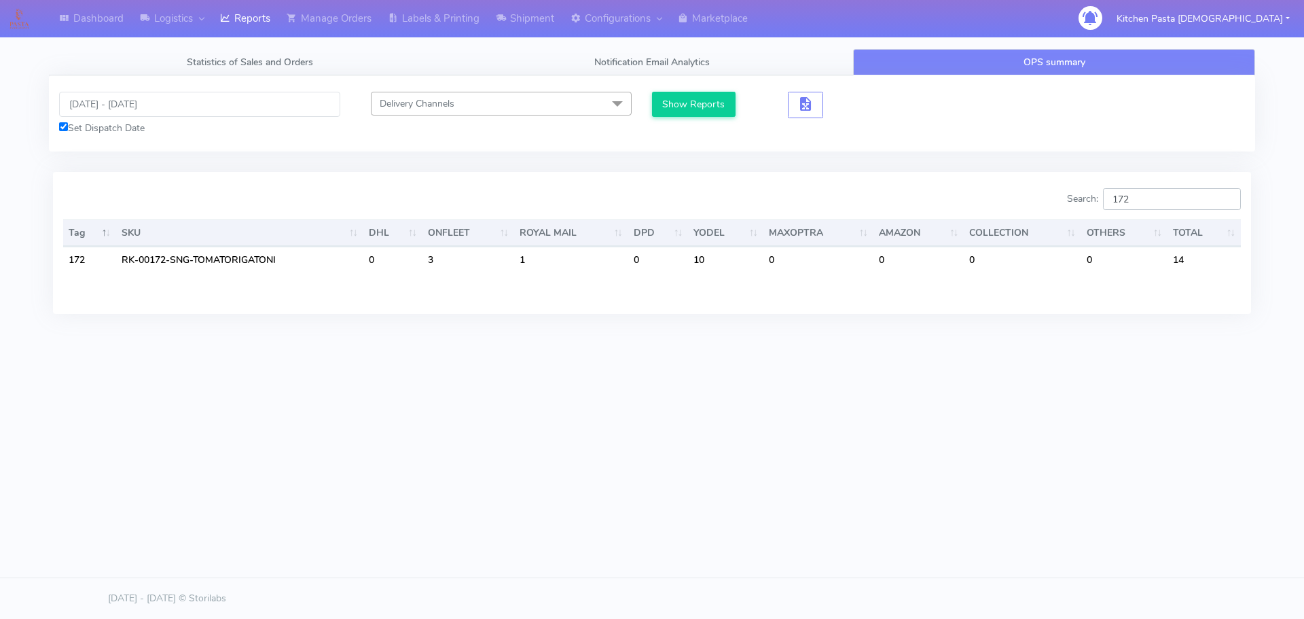
drag, startPoint x: 1145, startPoint y: 194, endPoint x: 1112, endPoint y: 188, distance: 33.0
click at [1145, 194] on input "172" at bounding box center [1172, 199] width 138 height 22
type input "173"
drag, startPoint x: 1139, startPoint y: 199, endPoint x: 1092, endPoint y: 193, distance: 47.9
click at [1092, 193] on label "Search: 173" at bounding box center [1154, 199] width 174 height 22
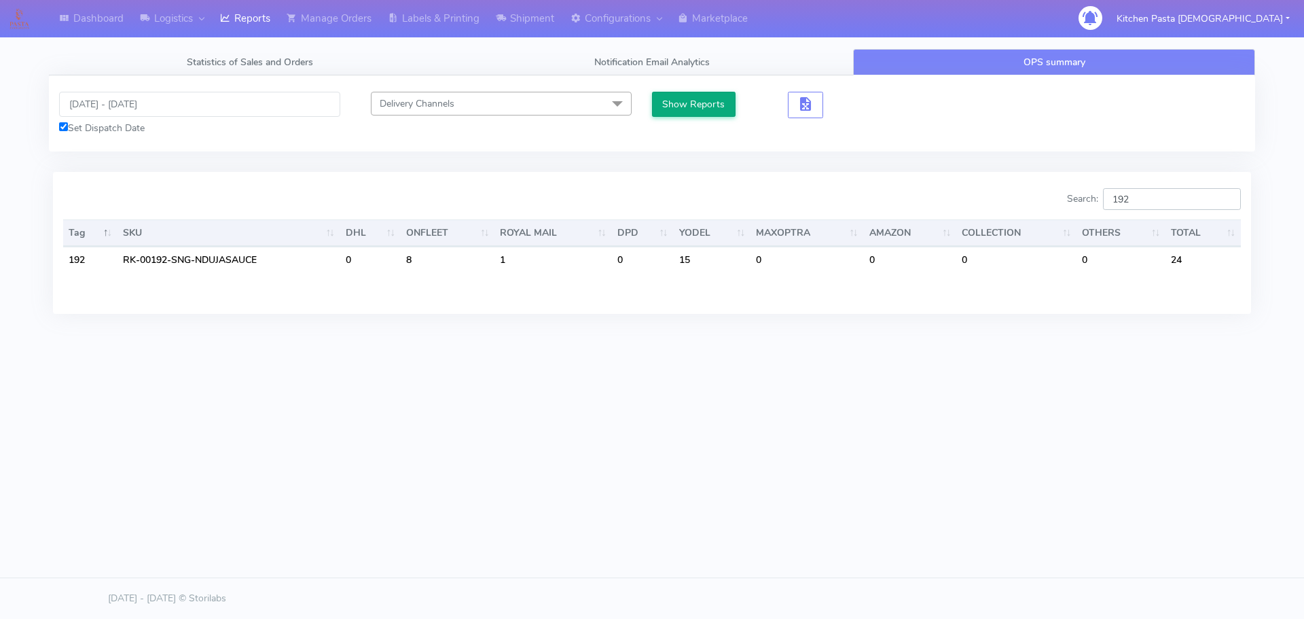
type input "192"
click at [706, 109] on button "Show Reports" at bounding box center [694, 104] width 84 height 25
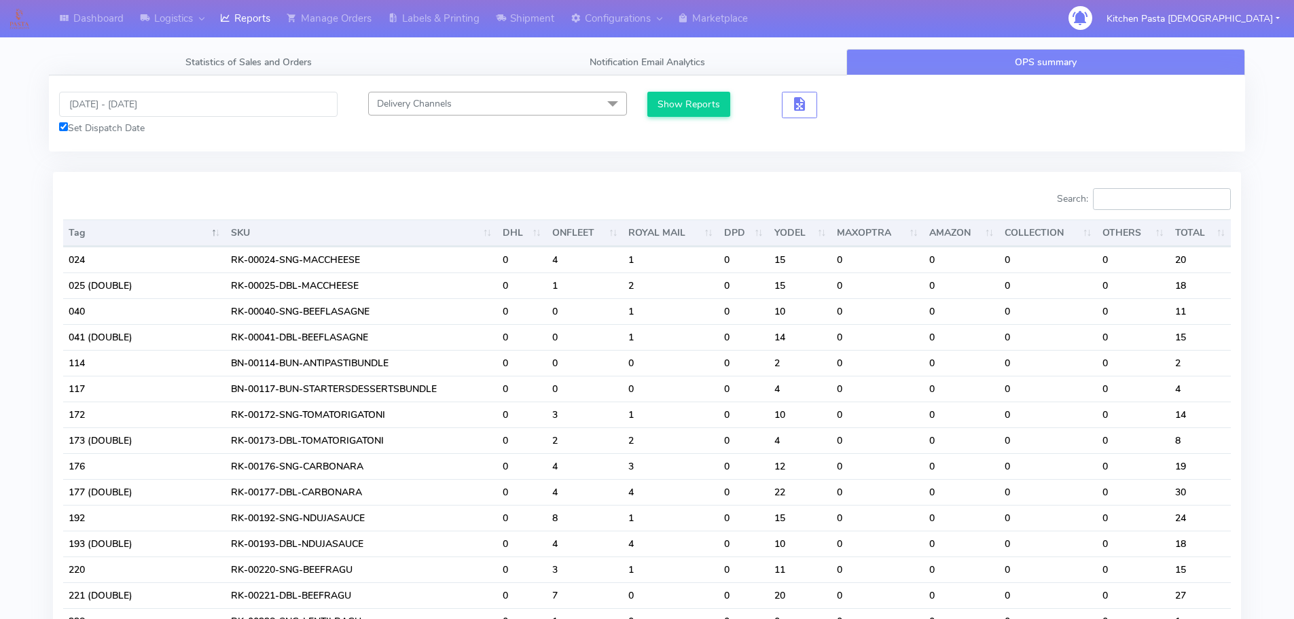
click at [1146, 204] on input "Search:" at bounding box center [1162, 199] width 138 height 22
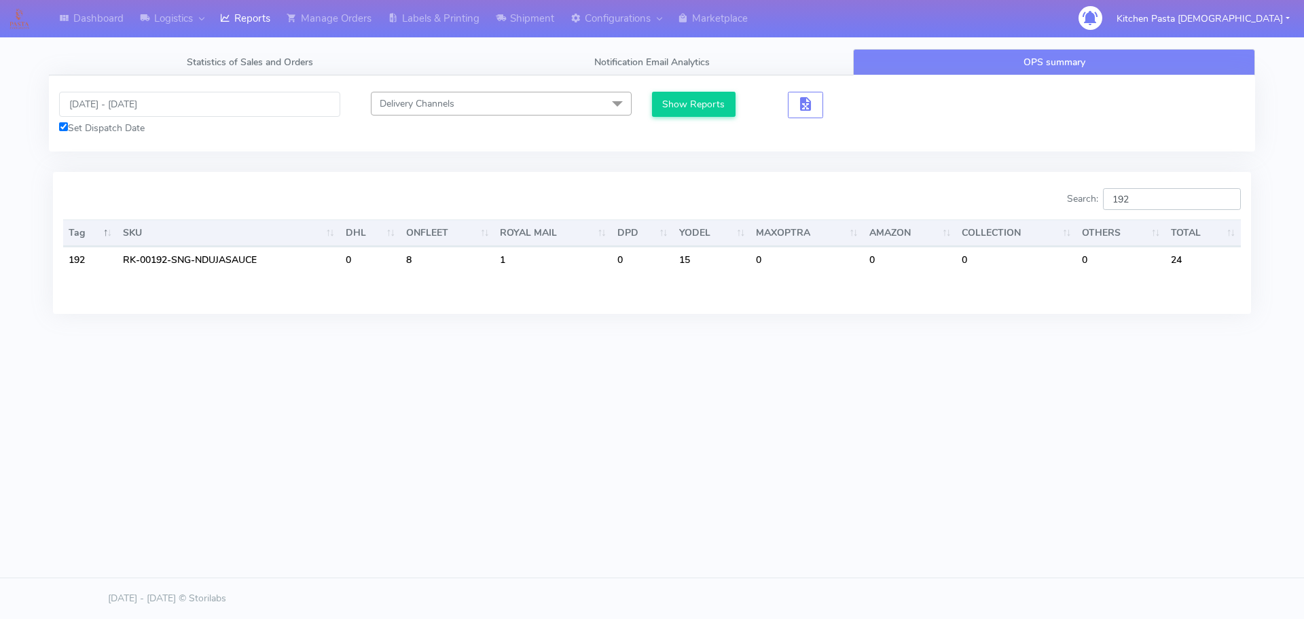
click at [1169, 206] on input "192" at bounding box center [1172, 199] width 138 height 22
click at [1149, 199] on input "193" at bounding box center [1172, 199] width 138 height 22
click at [1180, 196] on input "192" at bounding box center [1172, 199] width 138 height 22
drag, startPoint x: 1165, startPoint y: 205, endPoint x: 1103, endPoint y: 205, distance: 62.5
click at [1103, 205] on label "Search: 193" at bounding box center [1154, 199] width 174 height 22
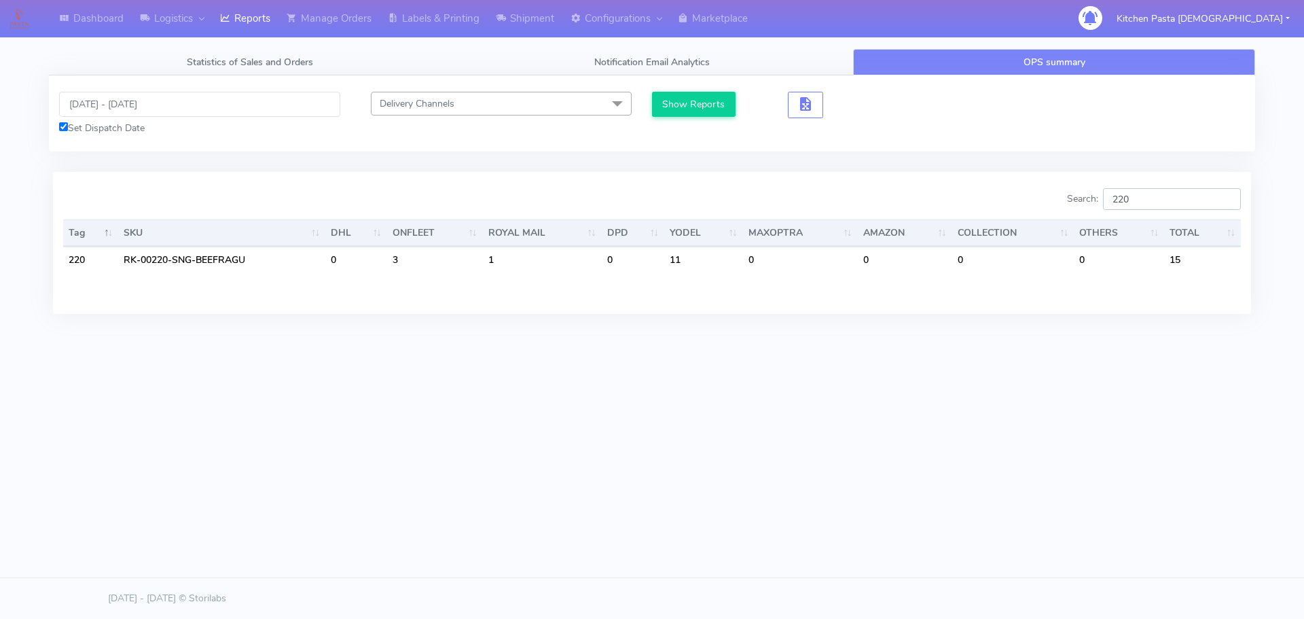
click at [1170, 190] on input "220" at bounding box center [1172, 199] width 138 height 22
drag, startPoint x: 1161, startPoint y: 196, endPoint x: 1142, endPoint y: 200, distance: 18.8
click at [1142, 200] on input "221" at bounding box center [1172, 199] width 138 height 22
type input "220"
click at [108, 101] on input "[DATE] - [DATE]" at bounding box center [199, 104] width 281 height 25
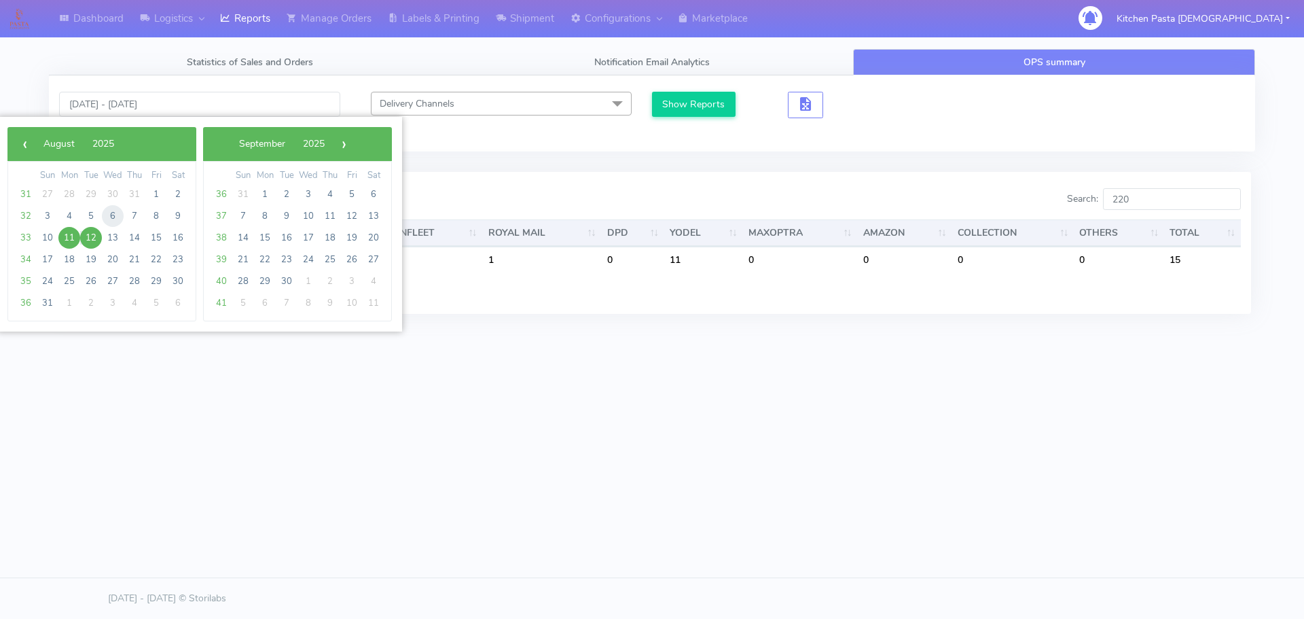
click at [111, 216] on span "6" at bounding box center [113, 216] width 22 height 22
click at [161, 218] on span "8" at bounding box center [156, 216] width 22 height 22
type input "[DATE] - [DATE]"
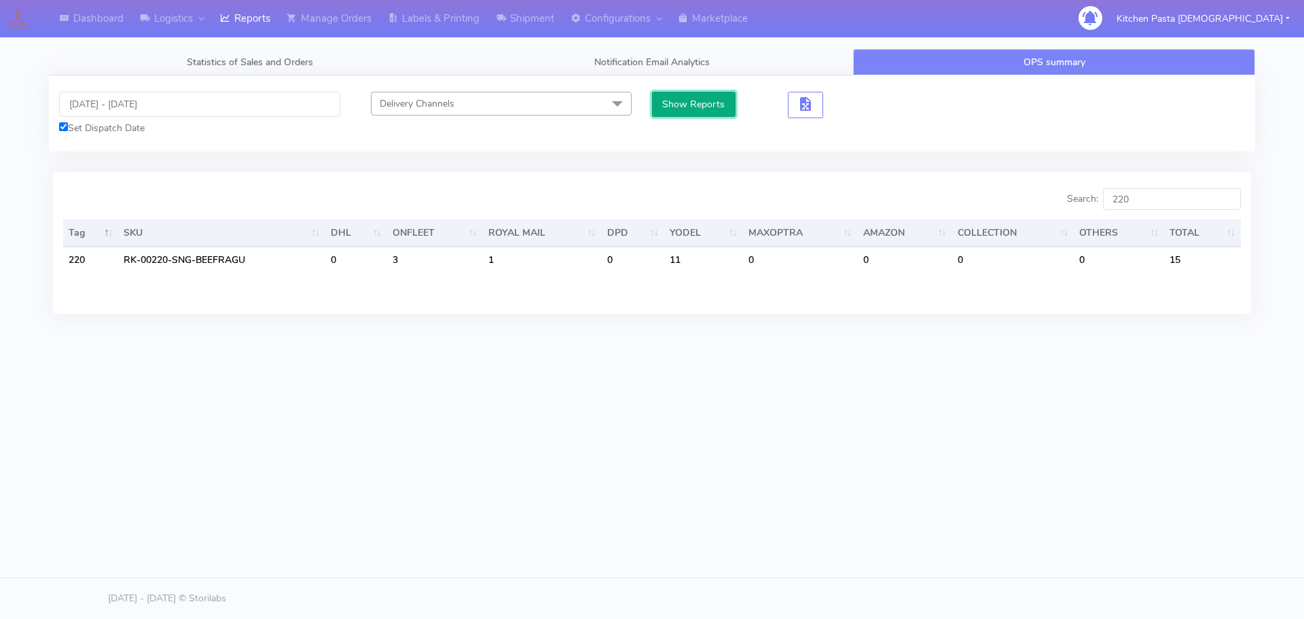
click at [692, 101] on button "Show Reports" at bounding box center [694, 104] width 84 height 25
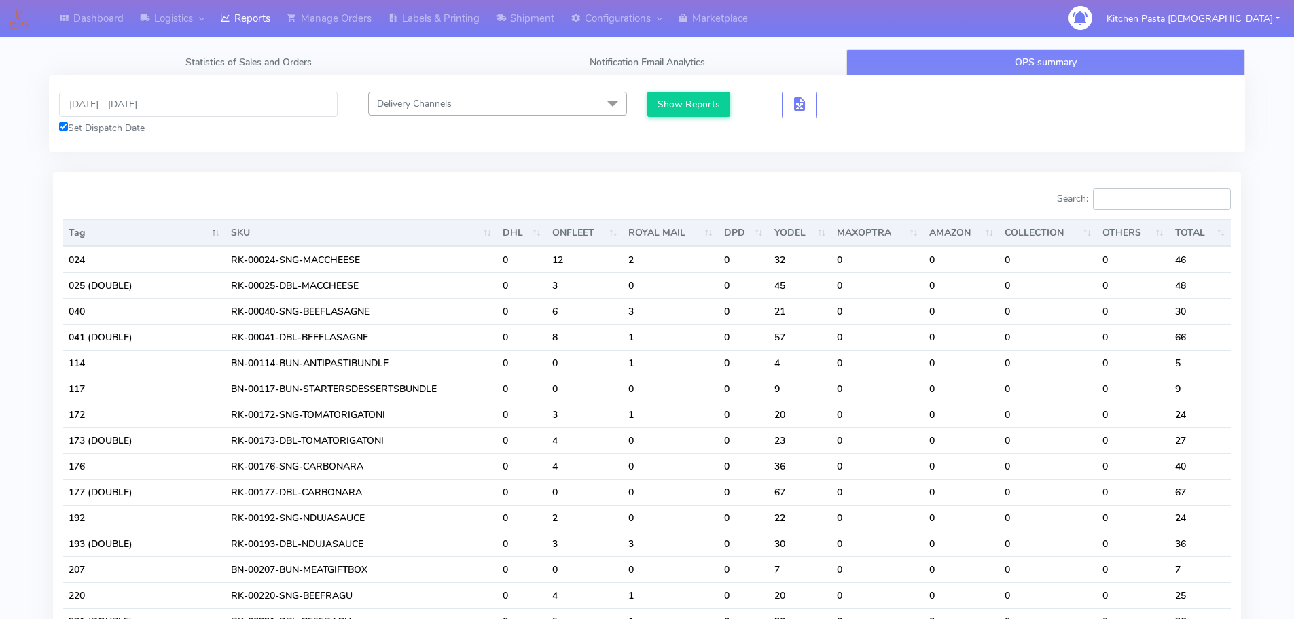
click at [1135, 210] on input "Search:" at bounding box center [1162, 199] width 138 height 22
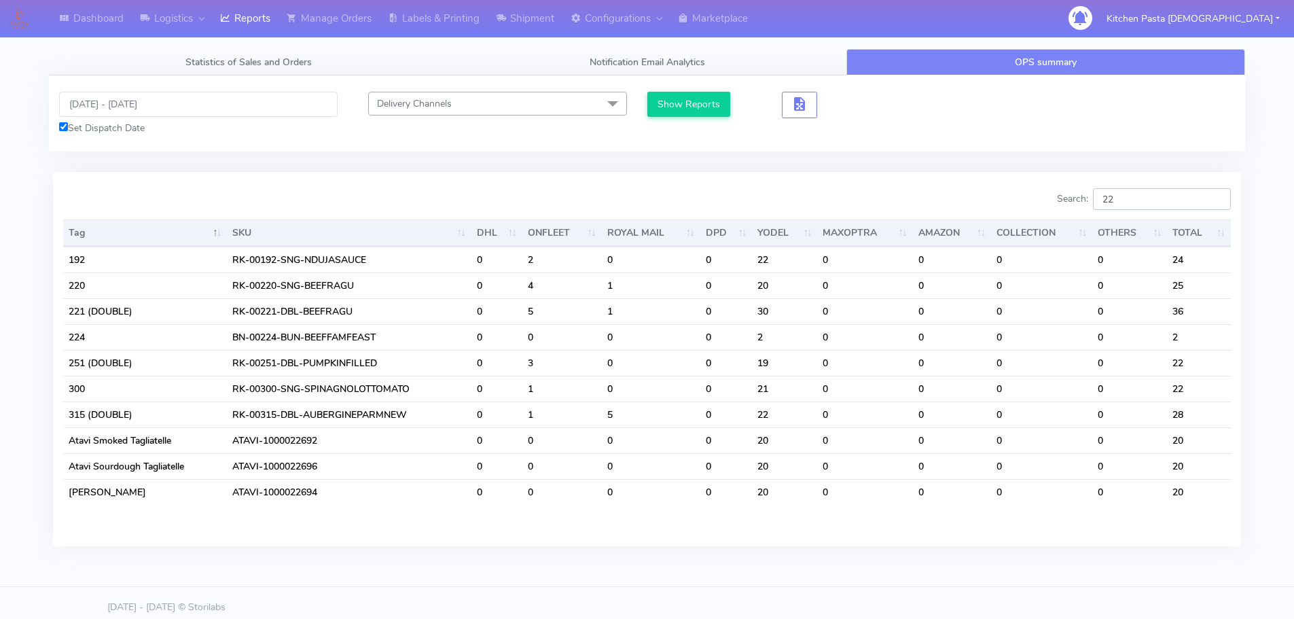
type input "2"
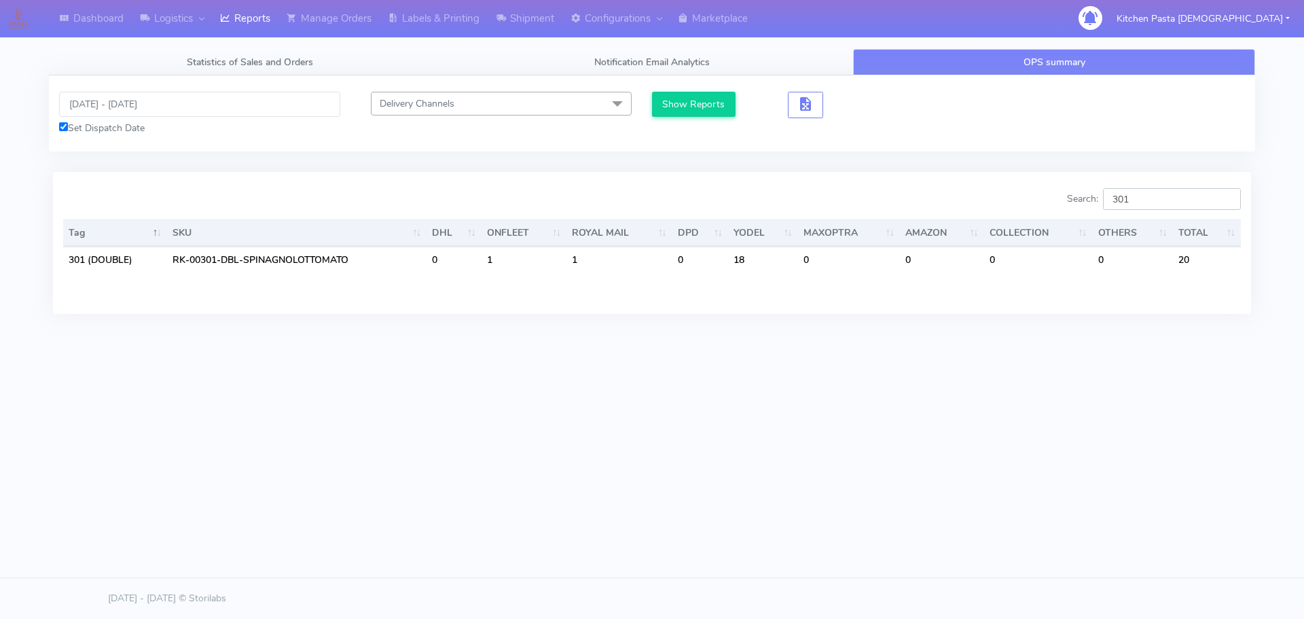
type input "301"
click at [188, 98] on input "[DATE] - [DATE]" at bounding box center [199, 104] width 281 height 25
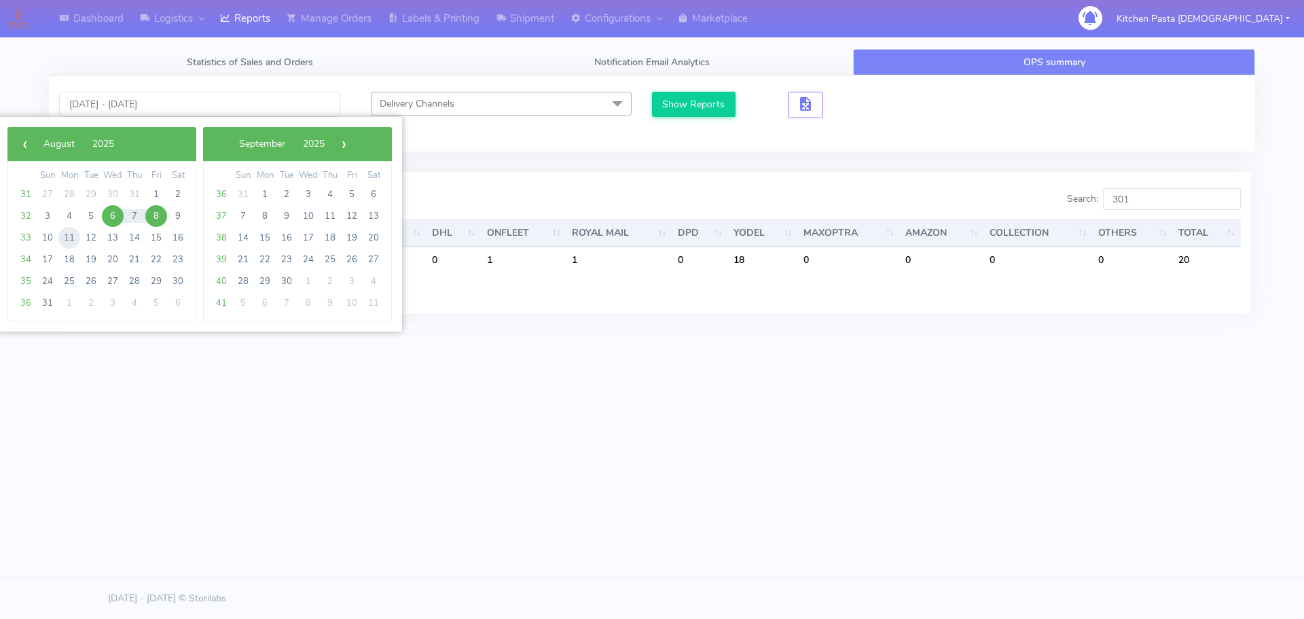
click at [72, 236] on span "11" at bounding box center [69, 238] width 22 height 22
click at [88, 240] on span "12" at bounding box center [91, 238] width 22 height 22
type input "[DATE] - [DATE]"
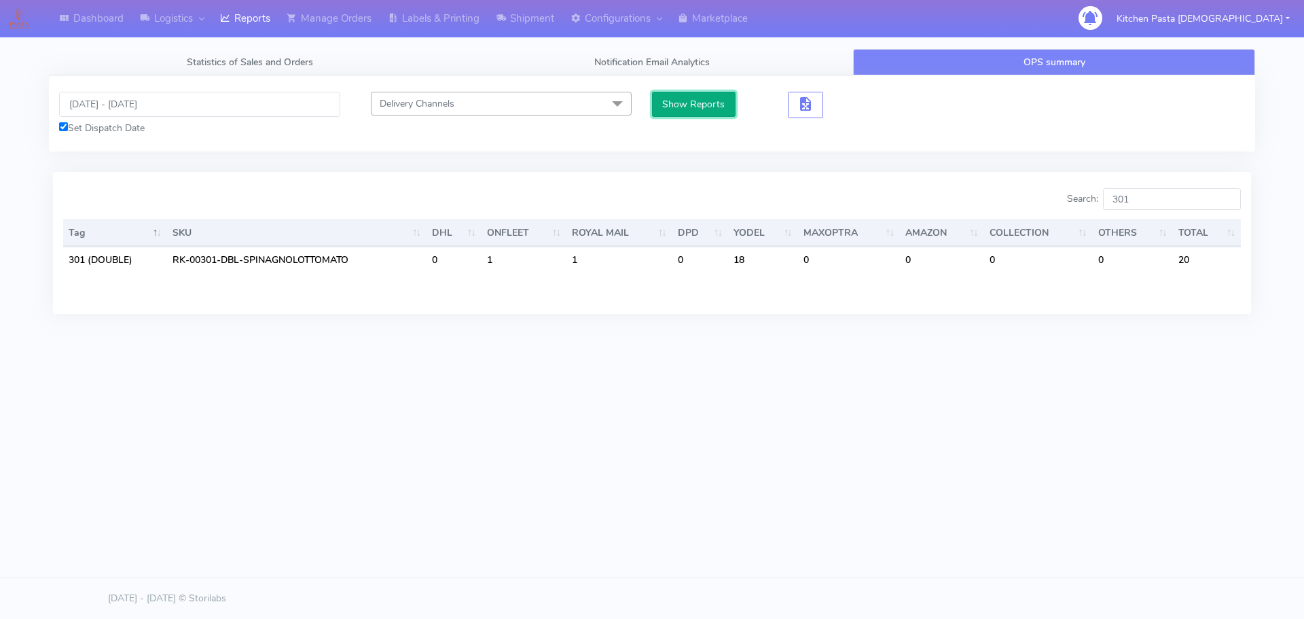
click at [691, 109] on button "Show Reports" at bounding box center [694, 104] width 84 height 25
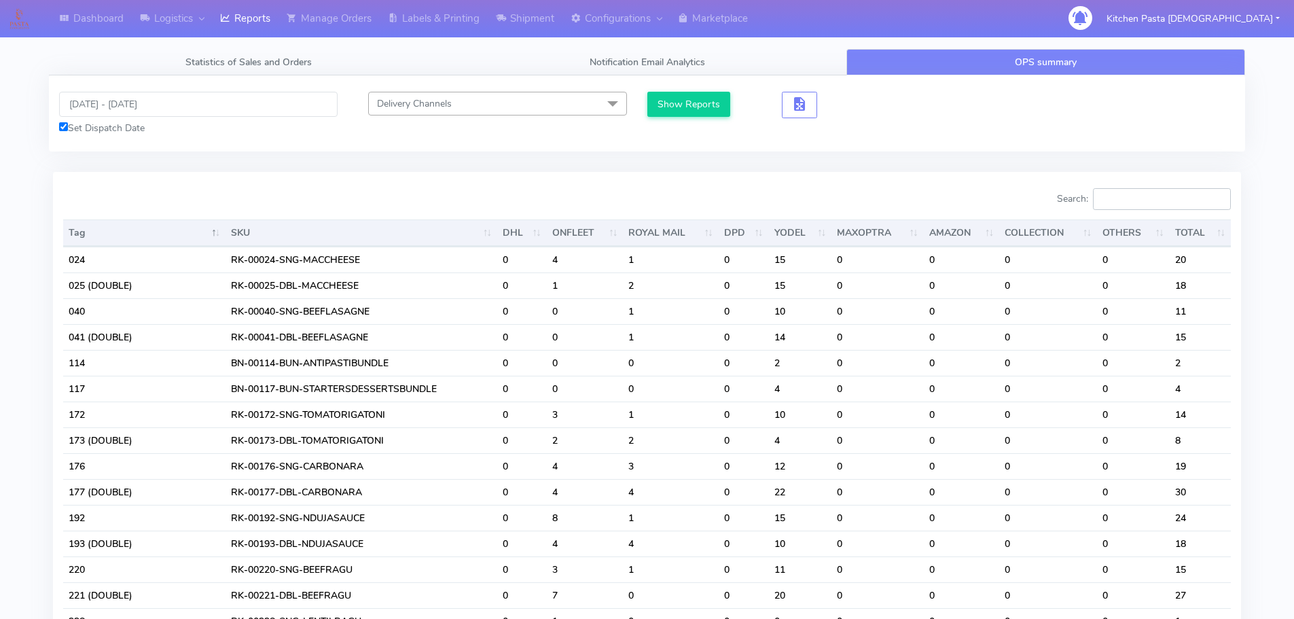
click at [1152, 194] on input "Search:" at bounding box center [1162, 199] width 138 height 22
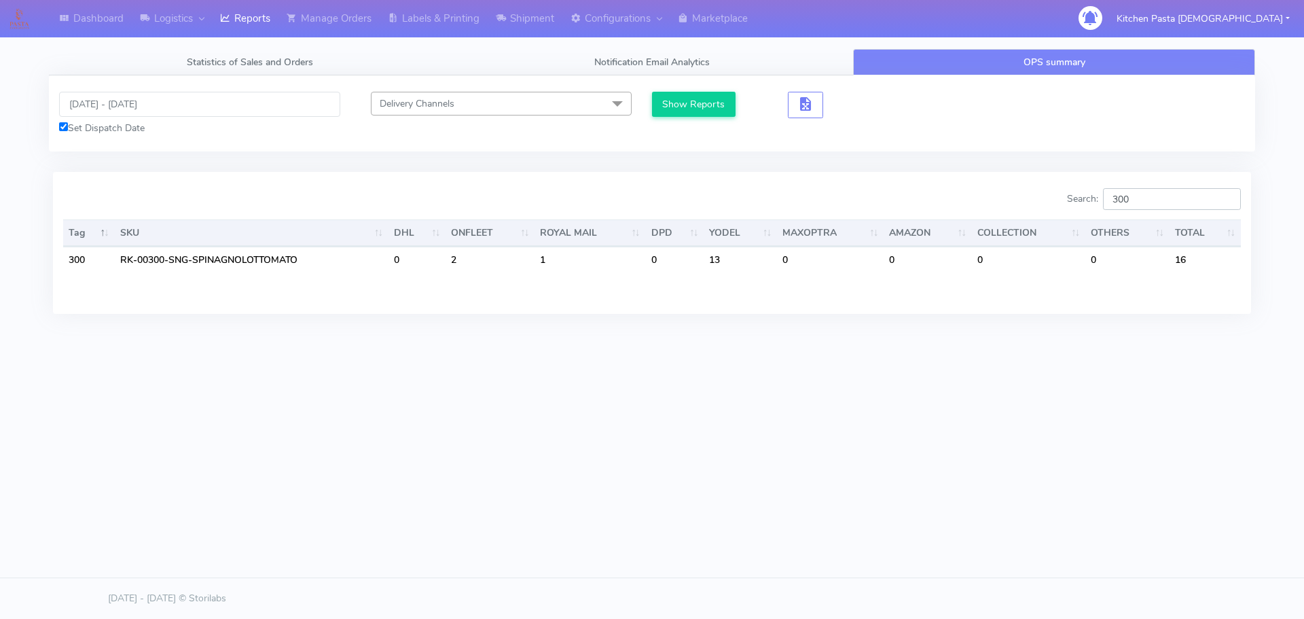
click at [1154, 202] on input "300" at bounding box center [1172, 199] width 138 height 22
type input "301"
drag, startPoint x: 556, startPoint y: 452, endPoint x: 576, endPoint y: 457, distance: 20.4
click at [558, 452] on div "Dashboard Logistics [GEOGRAPHIC_DATA] Logistics Reports Manage Orders Labels & …" at bounding box center [652, 247] width 1304 height 495
